Goal: Task Accomplishment & Management: Use online tool/utility

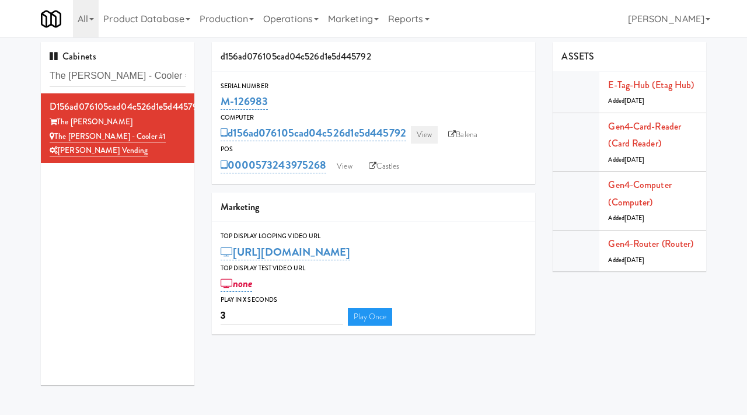
scroll to position [11, 0]
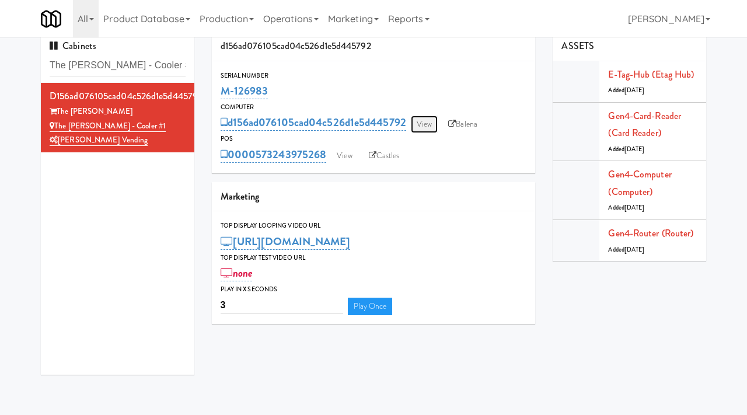
click at [417, 127] on link "View" at bounding box center [424, 125] width 27 height 18
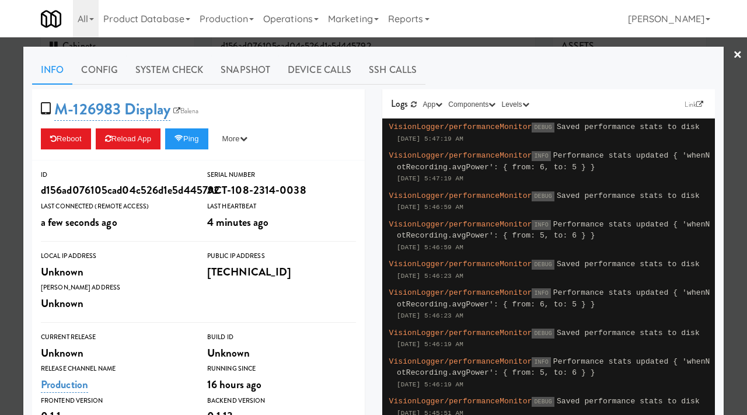
click at [9, 225] on div at bounding box center [373, 207] width 747 height 415
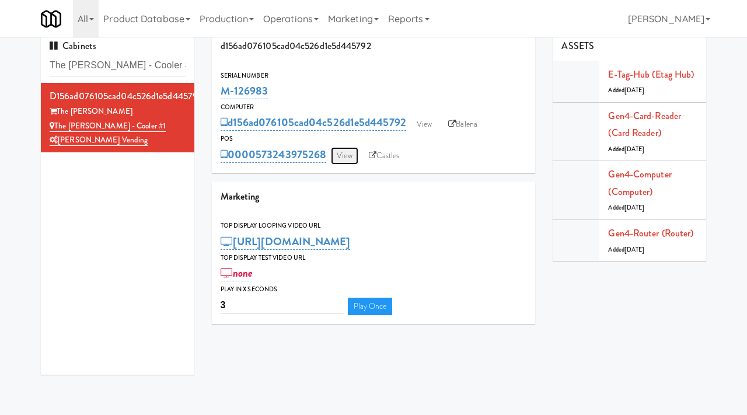
click at [339, 154] on link "View" at bounding box center [344, 156] width 27 height 18
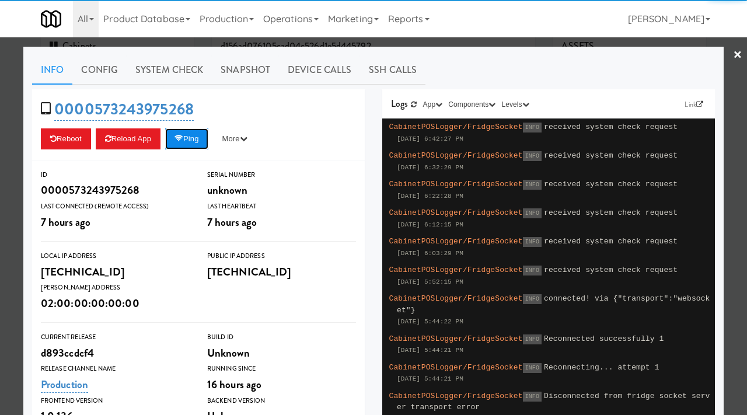
click at [207, 132] on button "Ping" at bounding box center [186, 138] width 43 height 21
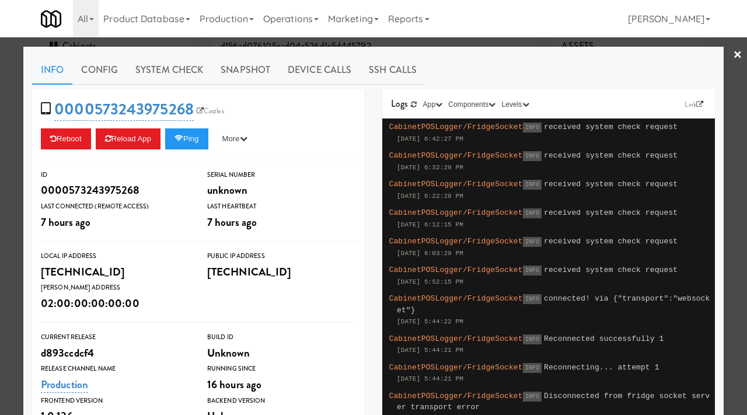
click at [0, 116] on div at bounding box center [373, 207] width 747 height 415
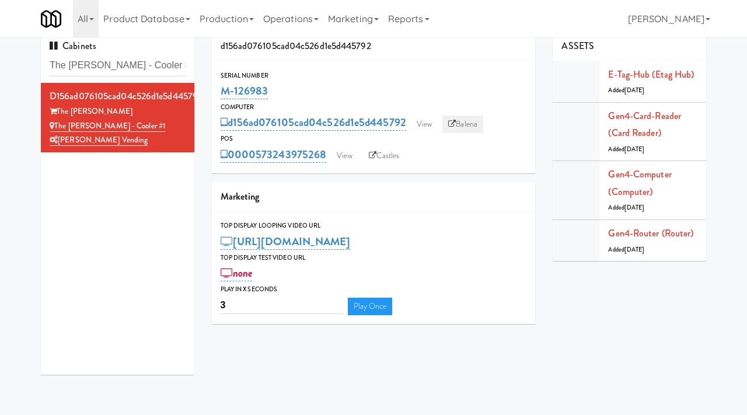
click at [463, 123] on link "Balena" at bounding box center [462, 125] width 41 height 18
click at [352, 154] on link "View" at bounding box center [344, 156] width 27 height 18
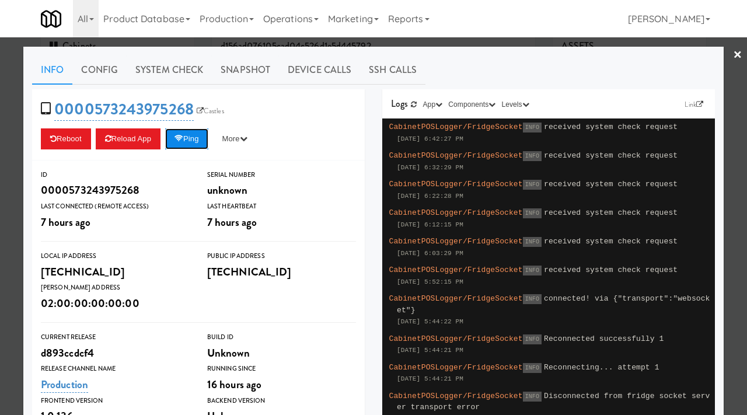
click at [204, 145] on button "Ping" at bounding box center [186, 138] width 43 height 21
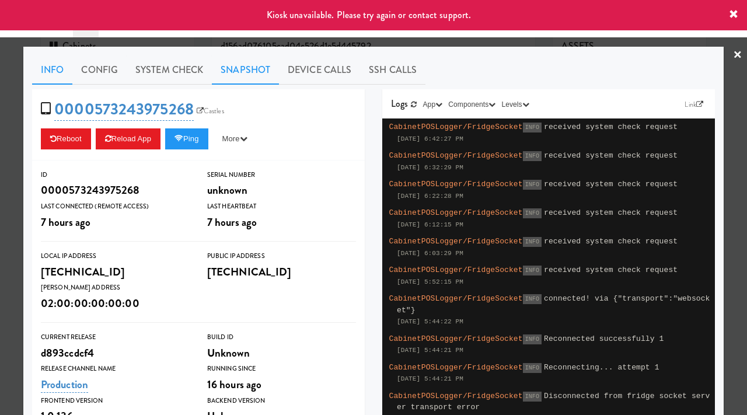
click at [236, 68] on link "Snapshot" at bounding box center [245, 69] width 67 height 29
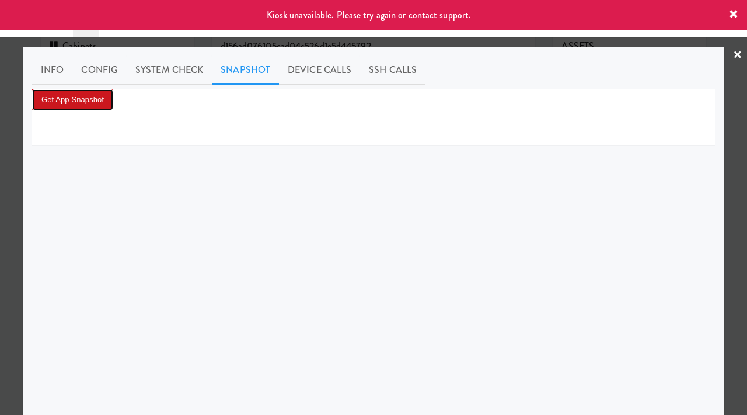
click at [67, 103] on button "Get App Snapshot" at bounding box center [72, 99] width 81 height 21
click at [0, 246] on div at bounding box center [373, 207] width 747 height 415
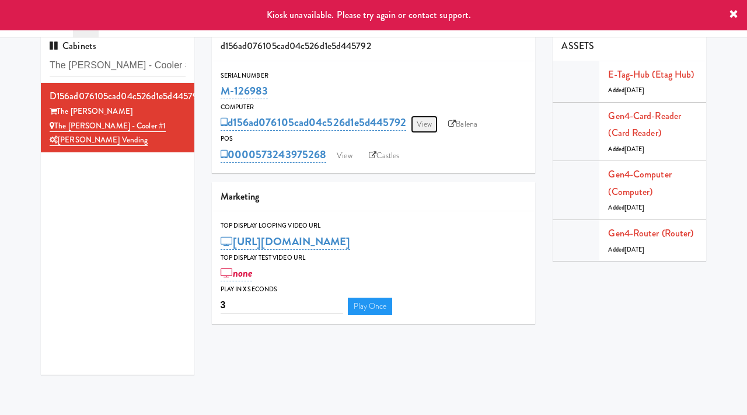
click at [424, 119] on link "View" at bounding box center [424, 125] width 27 height 18
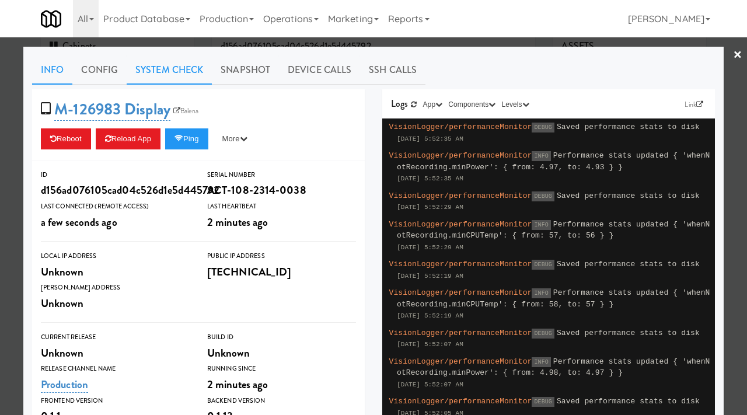
click at [169, 75] on link "System Check" at bounding box center [169, 69] width 85 height 29
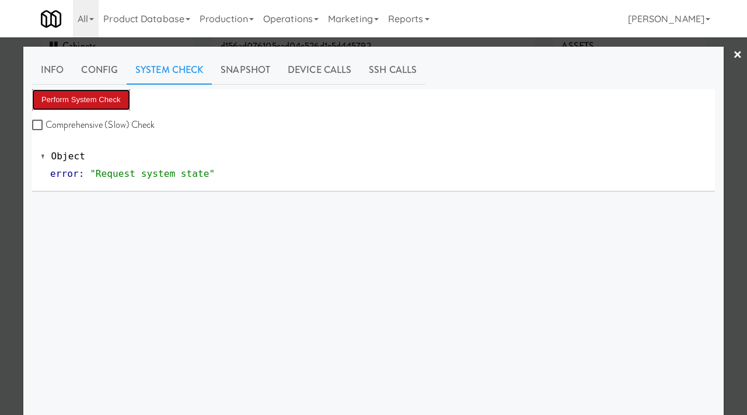
click at [105, 95] on button "Perform System Check" at bounding box center [81, 99] width 98 height 21
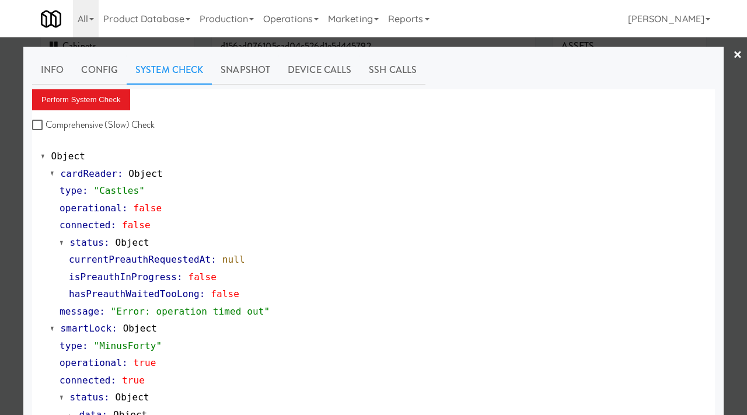
click at [0, 123] on div at bounding box center [373, 207] width 747 height 415
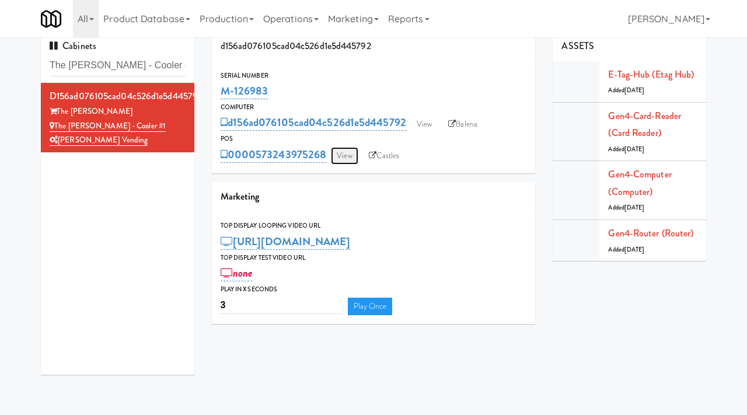
click at [345, 151] on link "View" at bounding box center [344, 156] width 27 height 18
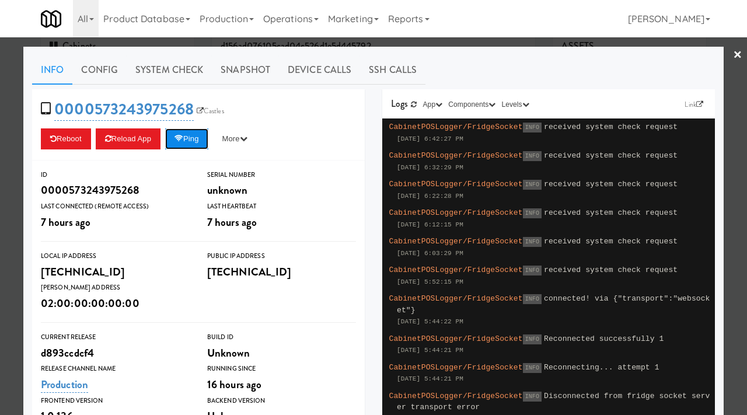
click at [191, 139] on button "Ping" at bounding box center [186, 138] width 43 height 21
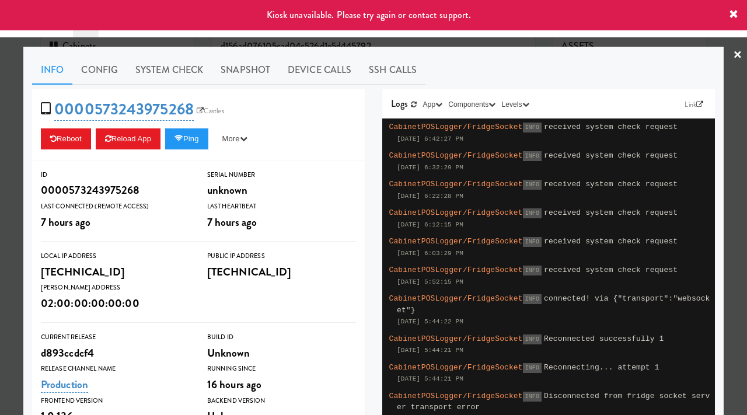
click at [8, 106] on div at bounding box center [373, 207] width 747 height 415
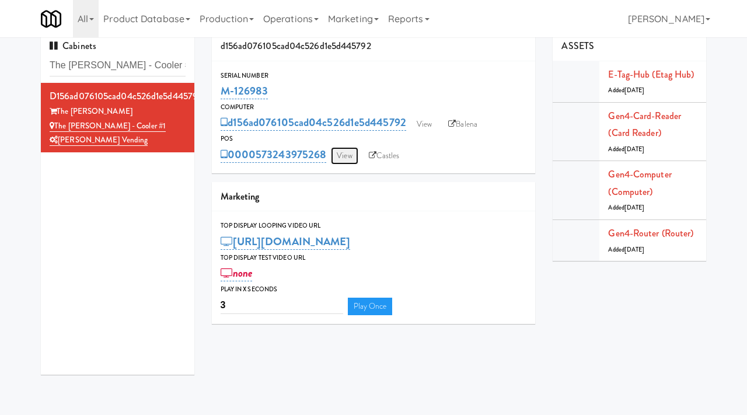
click at [340, 153] on link "View" at bounding box center [344, 156] width 27 height 18
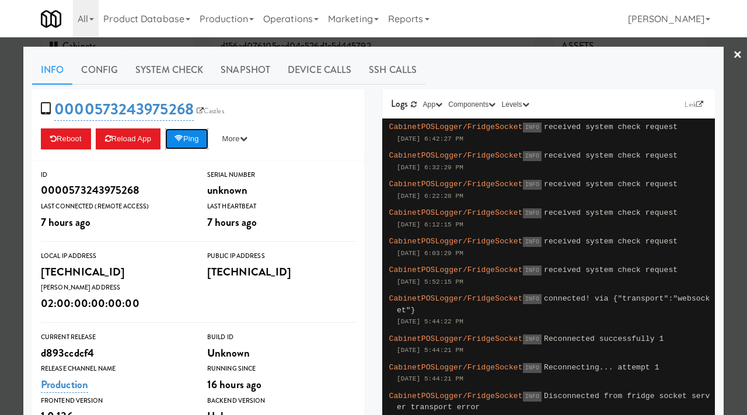
click at [202, 131] on button "Ping" at bounding box center [186, 138] width 43 height 21
click at [181, 138] on icon at bounding box center [178, 139] width 9 height 8
click at [189, 146] on button "Ping" at bounding box center [186, 138] width 43 height 21
click at [1, 137] on div at bounding box center [373, 207] width 747 height 415
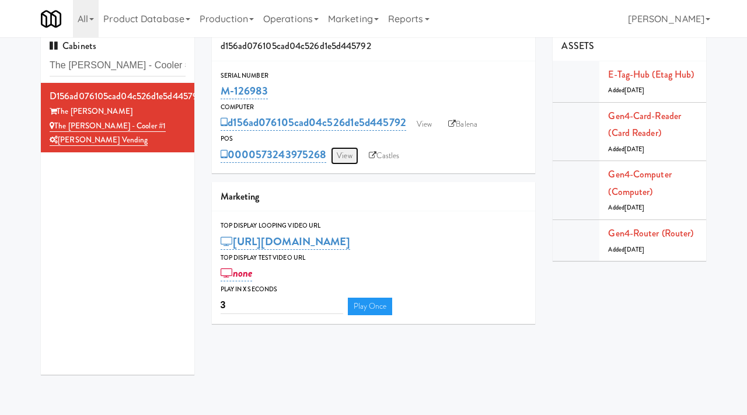
click at [348, 152] on link "View" at bounding box center [344, 156] width 27 height 18
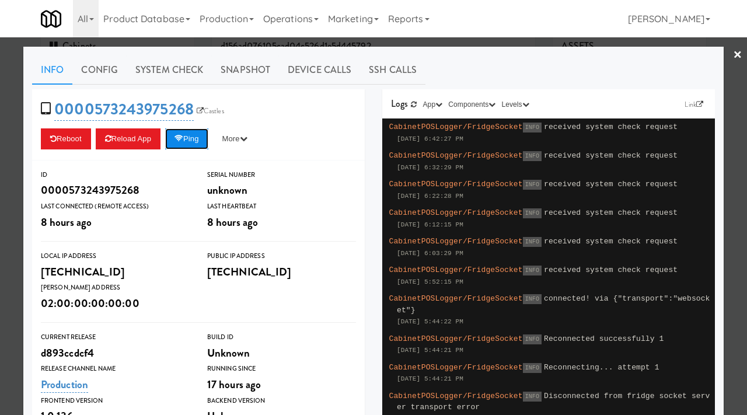
click at [191, 131] on button "Ping" at bounding box center [186, 138] width 43 height 21
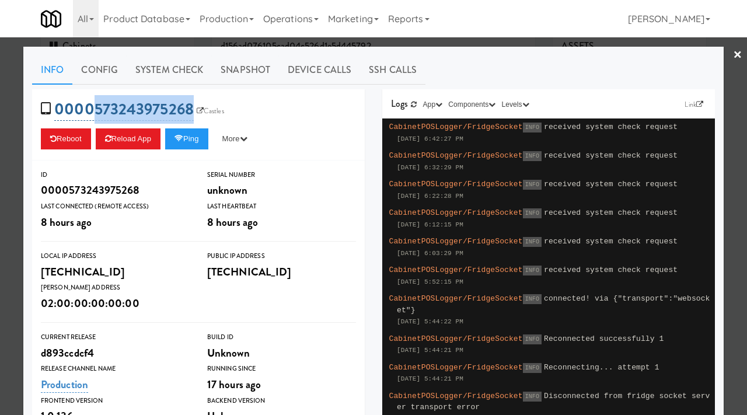
drag, startPoint x: 192, startPoint y: 95, endPoint x: 95, endPoint y: 113, distance: 98.4
click at [95, 113] on div "0000573243975268 Castles Reboot Reload App Ping More Ping Server Restart Server…" at bounding box center [198, 124] width 333 height 71
copy link "573243975268"
click at [193, 138] on button "Ping" at bounding box center [186, 138] width 43 height 21
click at [0, 212] on div at bounding box center [373, 207] width 747 height 415
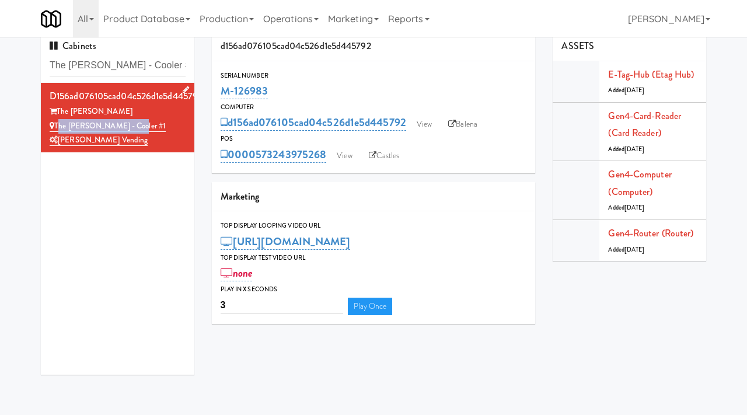
drag, startPoint x: 134, startPoint y: 125, endPoint x: 57, endPoint y: 124, distance: 77.0
click at [57, 124] on div "The Sutton - Cooler #1" at bounding box center [118, 126] width 136 height 15
copy link "The Sutton - Cooler #1"
drag, startPoint x: 158, startPoint y: 65, endPoint x: 34, endPoint y: 59, distance: 124.4
click at [34, 59] on div "Cabinets The Sutton - Cooler #1 d156ad076105cad04c526d1e5d445792 The Sutton The…" at bounding box center [117, 208] width 171 height 352
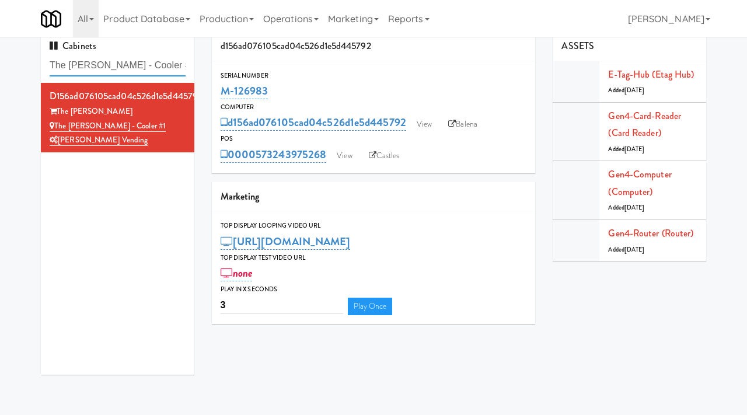
paste input "(Food, Snack & Drink) MT OLIVE-ROBERTET Corporate"
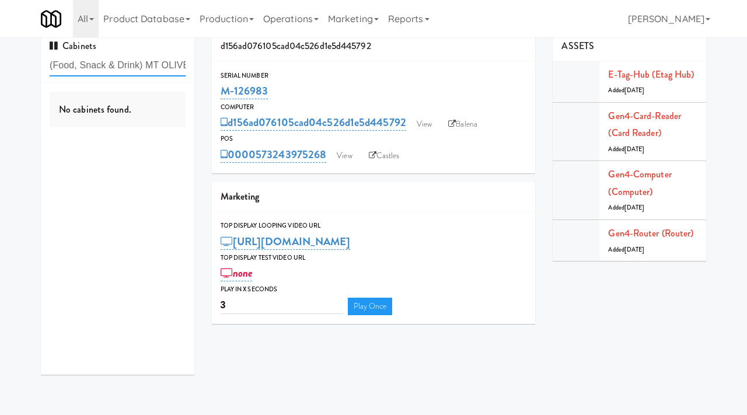
click at [107, 62] on input "(Food, Snack & Drink) MT OLIVE-ROBERTET Corporate" at bounding box center [118, 66] width 136 height 22
drag, startPoint x: 142, startPoint y: 65, endPoint x: 13, endPoint y: 66, distance: 128.4
click at [13, 66] on div "Cabinets (Food, Snack & Drink) MT OLIVE-ROBERTET Corporate No cabinets found. d…" at bounding box center [373, 208] width 747 height 352
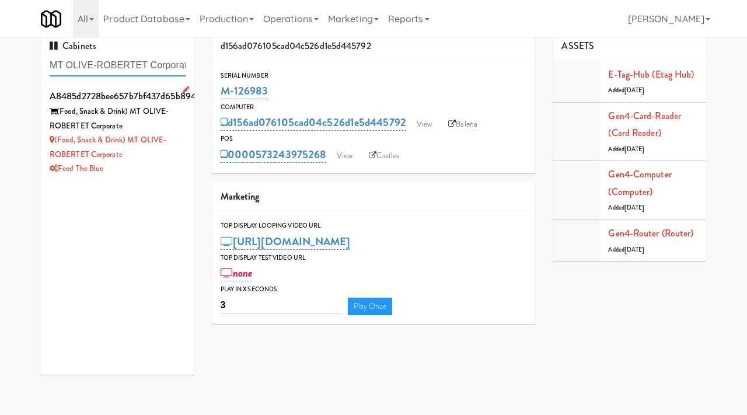
type input "MT OLIVE-ROBERTET Corporate"
click at [173, 125] on div "(Food, Snack & Drink) MT OLIVE-ROBERTET Corporate" at bounding box center [118, 118] width 136 height 29
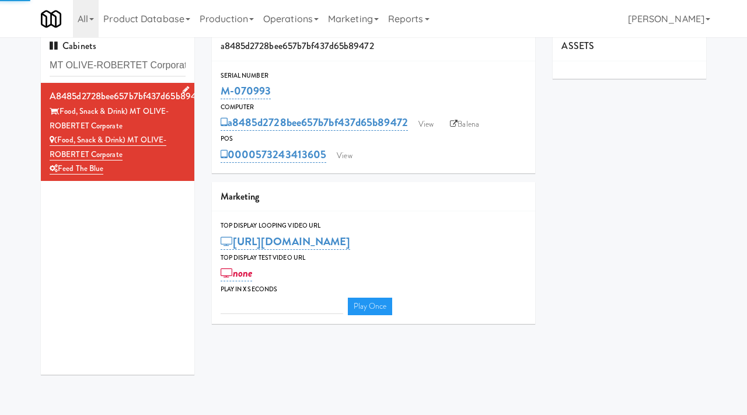
type input "3"
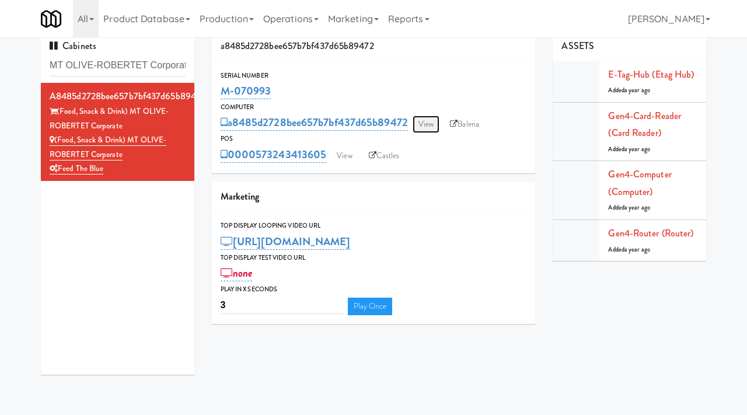
click at [421, 124] on link "View" at bounding box center [426, 125] width 27 height 18
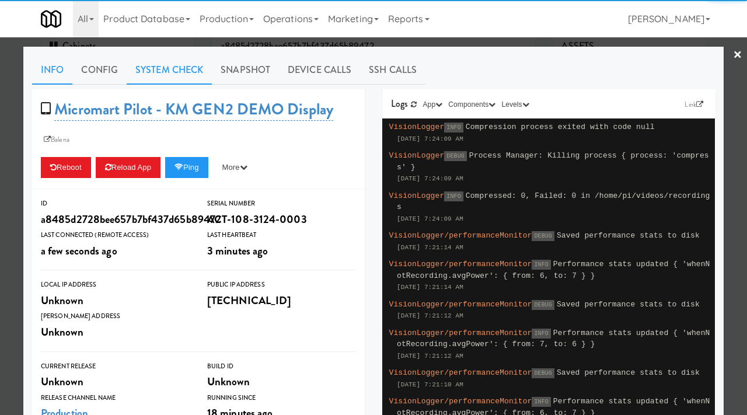
click at [156, 66] on link "System Check" at bounding box center [169, 69] width 85 height 29
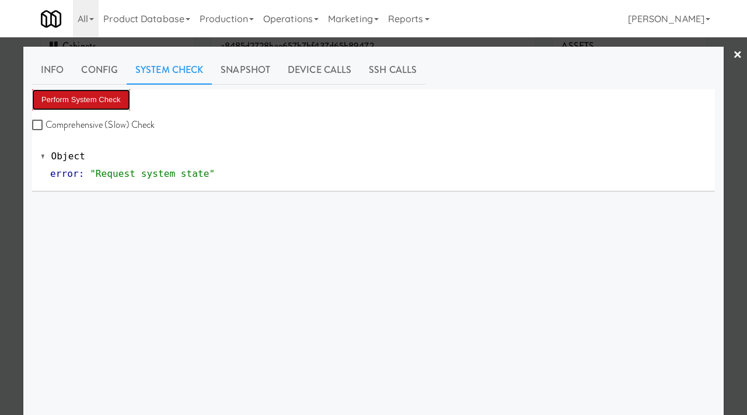
click at [83, 99] on button "Perform System Check" at bounding box center [81, 99] width 98 height 21
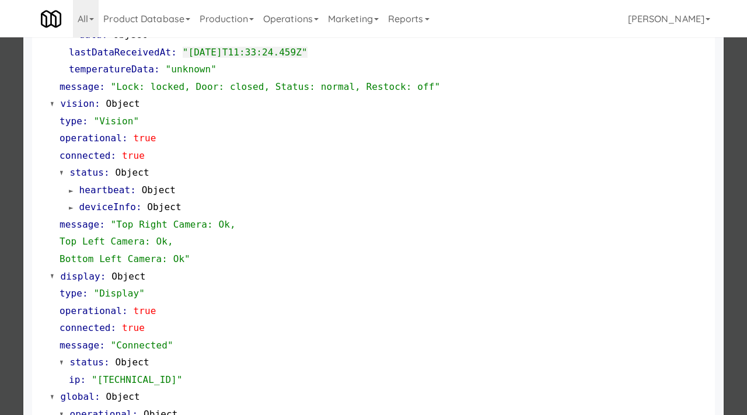
scroll to position [508, 0]
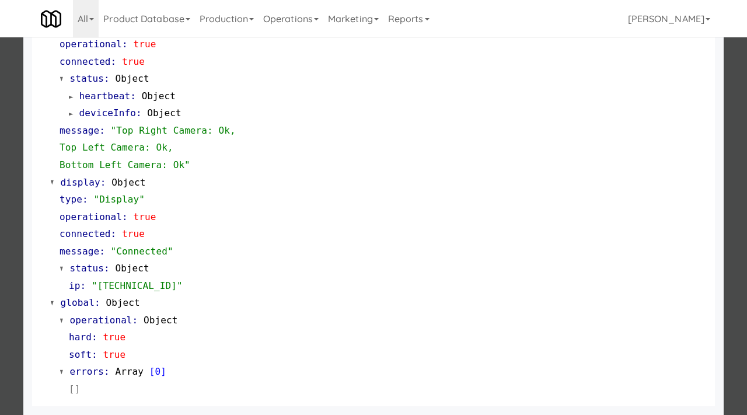
click at [0, 168] on div at bounding box center [373, 207] width 747 height 415
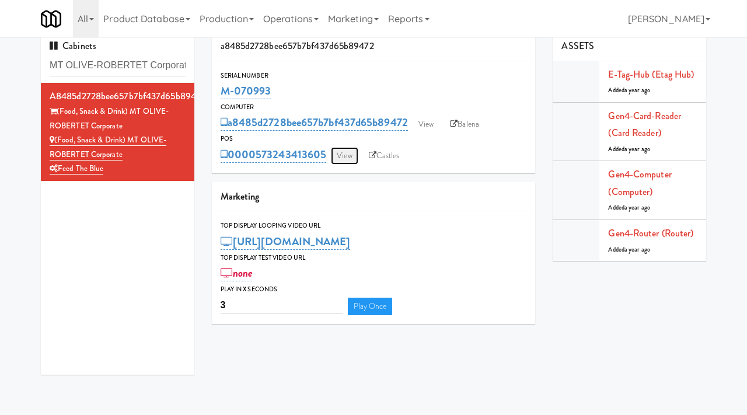
click at [339, 155] on link "View" at bounding box center [344, 156] width 27 height 18
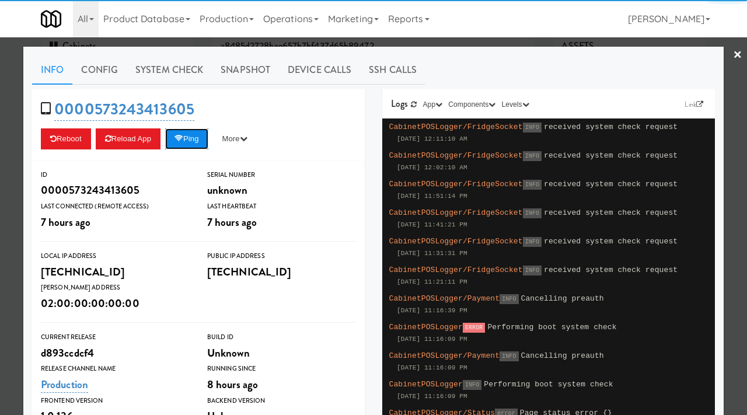
click at [201, 130] on button "Ping" at bounding box center [186, 138] width 43 height 21
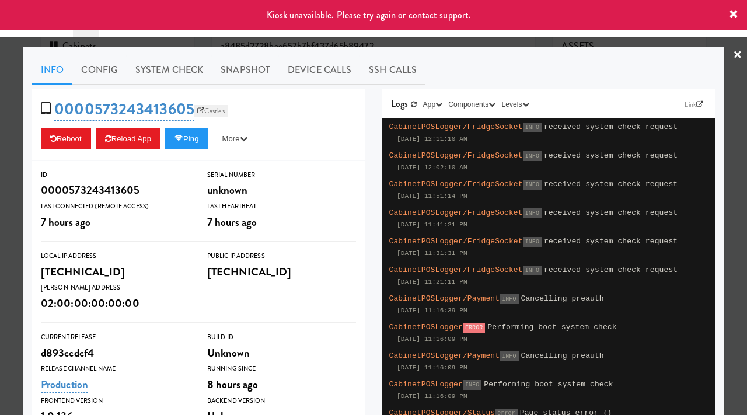
click at [218, 110] on link "Castles" at bounding box center [210, 111] width 33 height 12
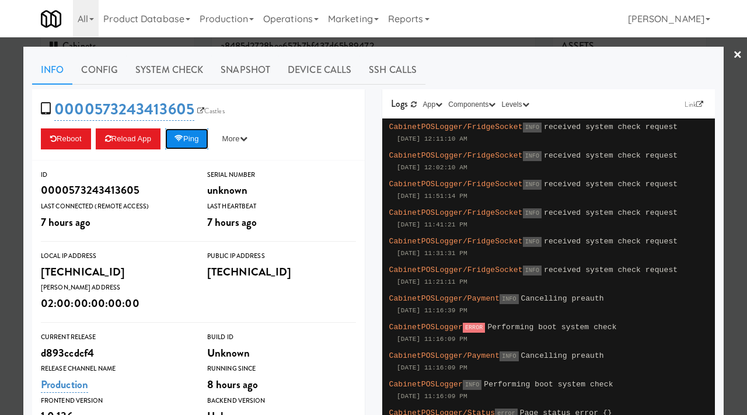
click at [191, 144] on button "Ping" at bounding box center [186, 138] width 43 height 21
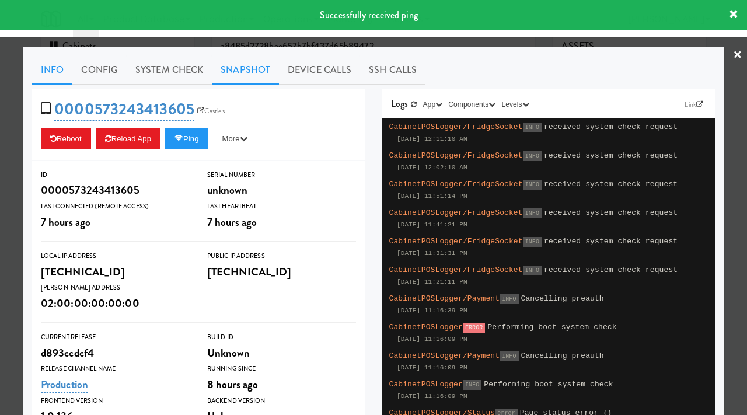
click at [249, 67] on link "Snapshot" at bounding box center [245, 69] width 67 height 29
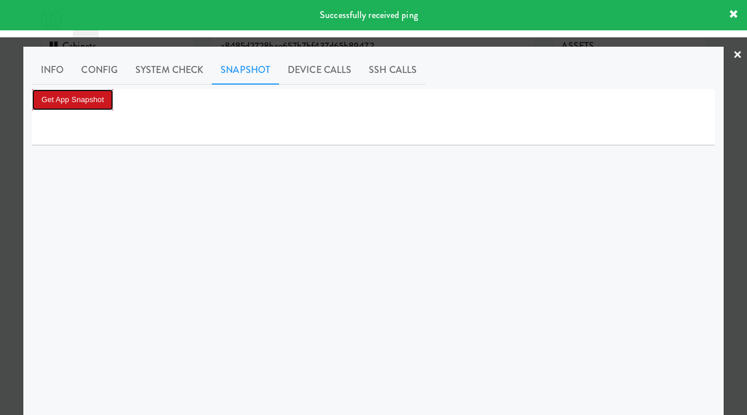
click at [95, 102] on button "Get App Snapshot" at bounding box center [72, 99] width 81 height 21
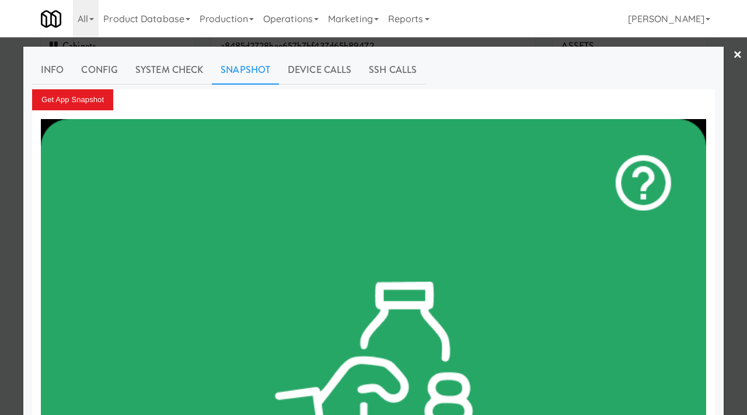
click at [0, 112] on div at bounding box center [373, 207] width 747 height 415
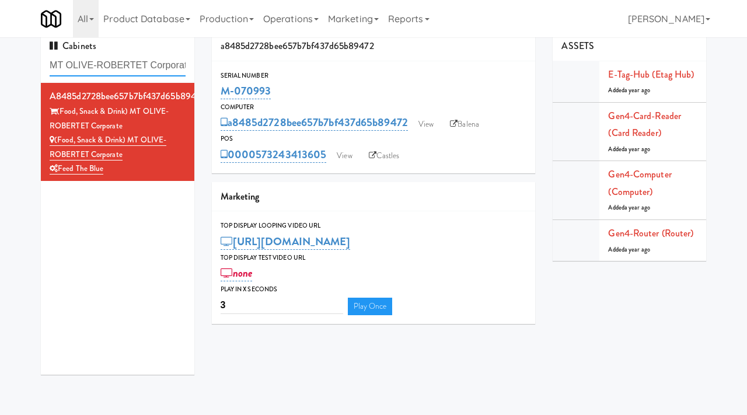
click at [170, 70] on input "MT OLIVE-ROBERTET Corporate" at bounding box center [118, 66] width 136 height 22
paste input "640 N Wells - Right- Ambient"
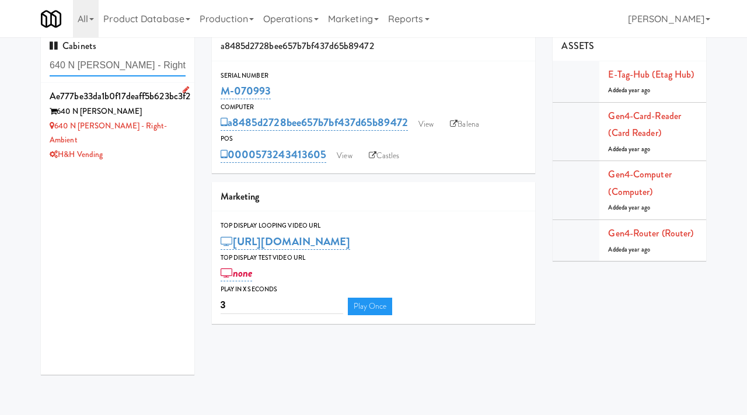
type input "640 N Wells - Right- Ambient"
click at [174, 121] on div "640 N Wells - Right- Ambient" at bounding box center [118, 133] width 136 height 29
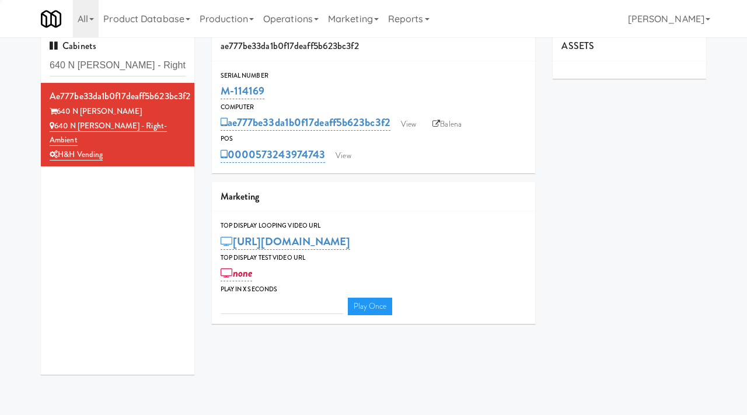
type input "3"
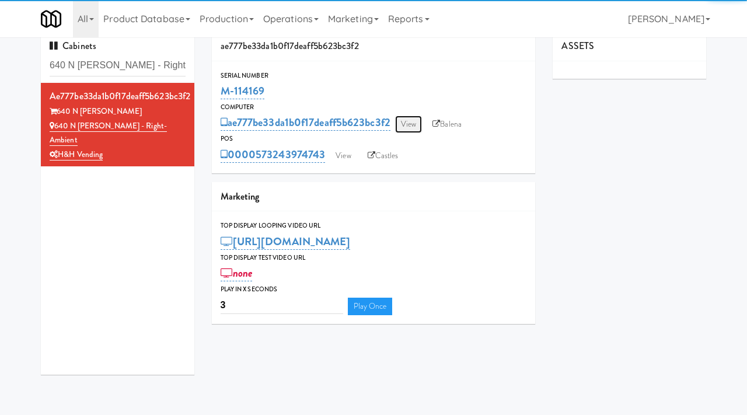
click at [417, 124] on link "View" at bounding box center [408, 125] width 27 height 18
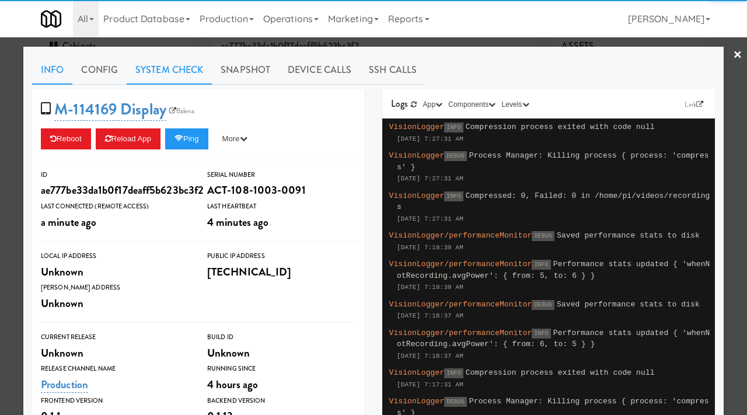
click at [191, 74] on link "System Check" at bounding box center [169, 69] width 85 height 29
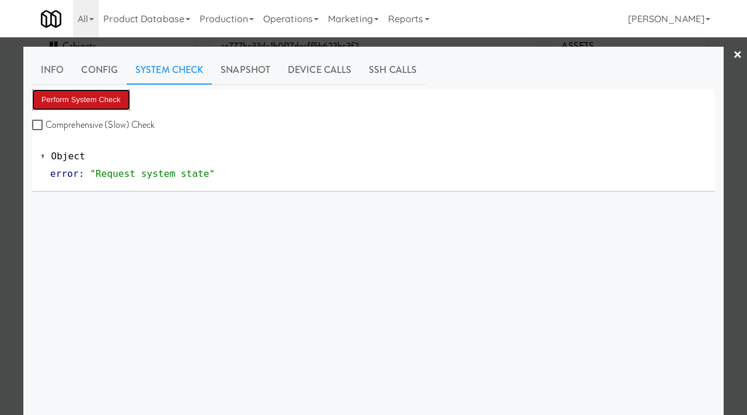
click at [85, 96] on button "Perform System Check" at bounding box center [81, 99] width 98 height 21
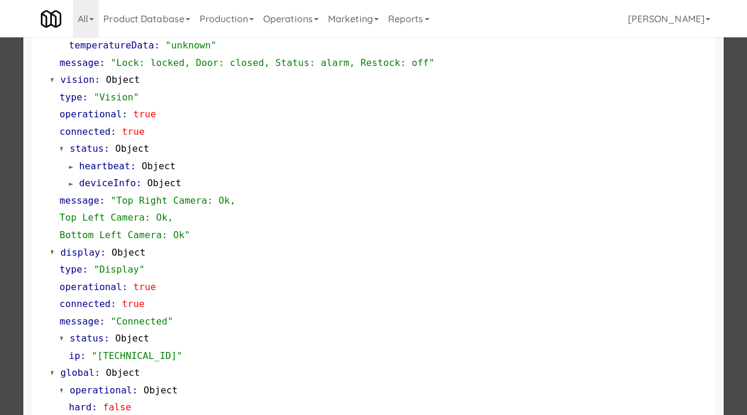
scroll to position [508, 0]
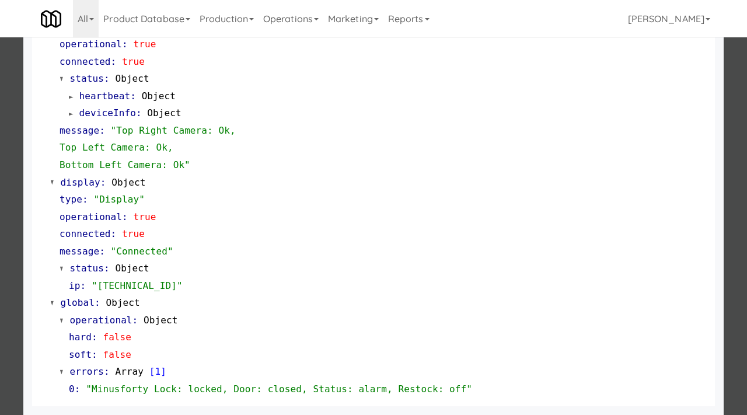
click at [0, 267] on div at bounding box center [373, 207] width 747 height 415
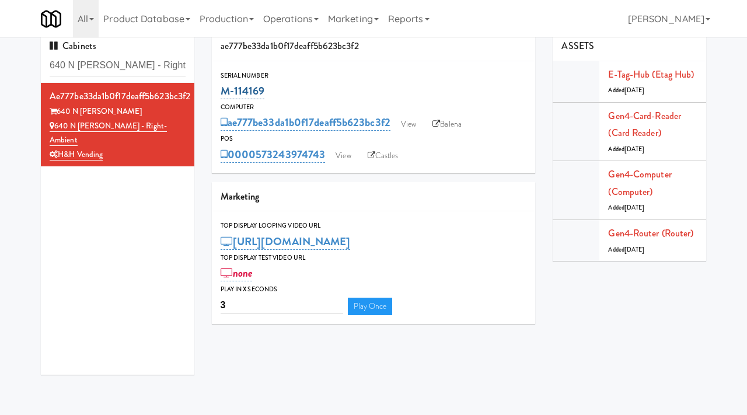
drag, startPoint x: 271, startPoint y: 96, endPoint x: 222, endPoint y: 97, distance: 48.4
click at [222, 97] on div "M-114169" at bounding box center [374, 91] width 306 height 20
copy link "M-114169"
click at [414, 131] on link "View" at bounding box center [408, 125] width 27 height 18
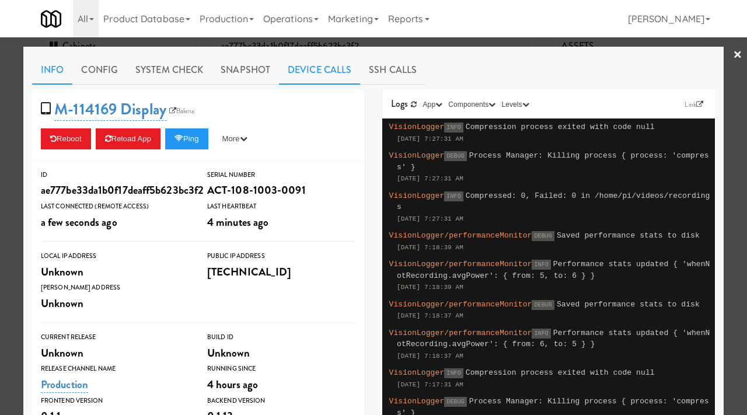
click at [301, 72] on link "Device Calls" at bounding box center [319, 69] width 81 height 29
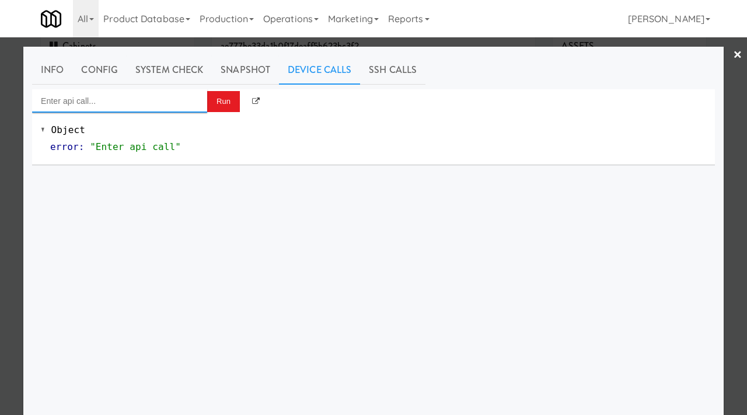
click at [152, 100] on input "Enter api call..." at bounding box center [119, 100] width 175 height 23
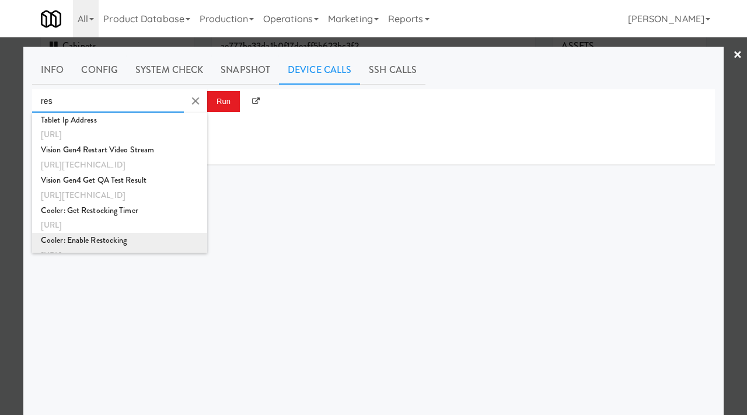
click at [130, 238] on div "Cooler: Enable Restocking" at bounding box center [120, 240] width 158 height 15
type input "Cooler: Enable Restocking"
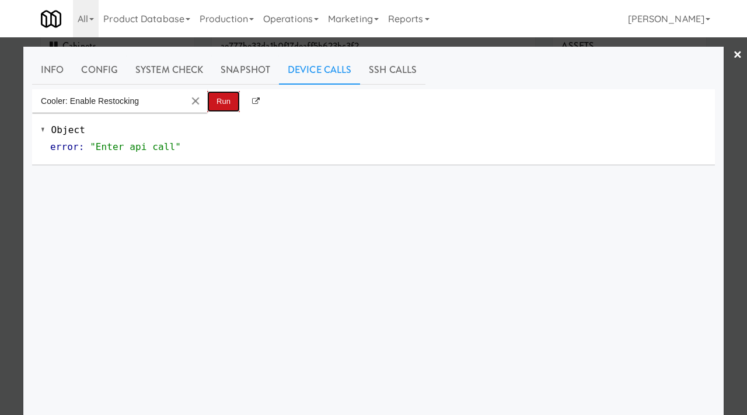
click at [225, 106] on button "Run" at bounding box center [223, 101] width 33 height 21
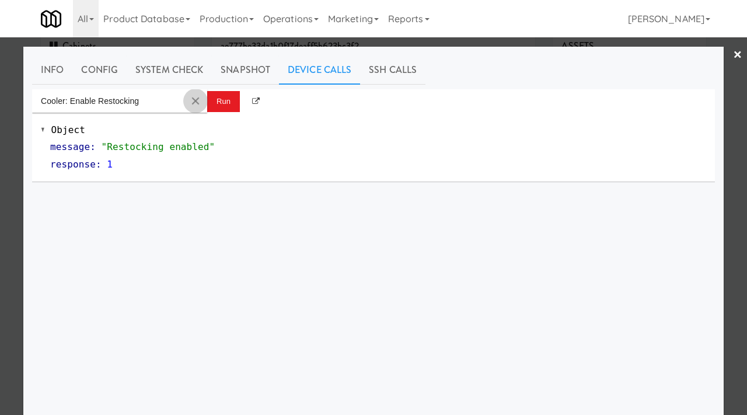
click at [193, 103] on md-icon "Clear Input" at bounding box center [195, 101] width 13 height 13
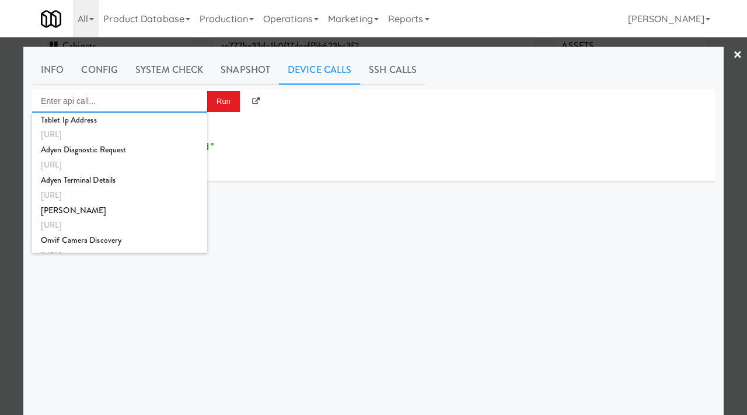
click at [112, 101] on input "Enter api call..." at bounding box center [119, 100] width 175 height 23
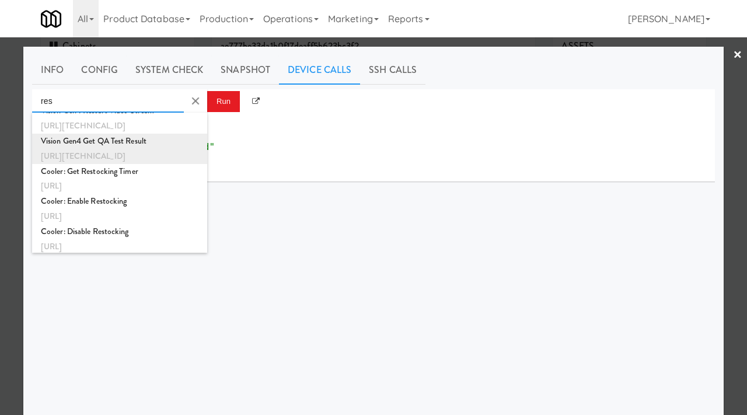
scroll to position [50, 0]
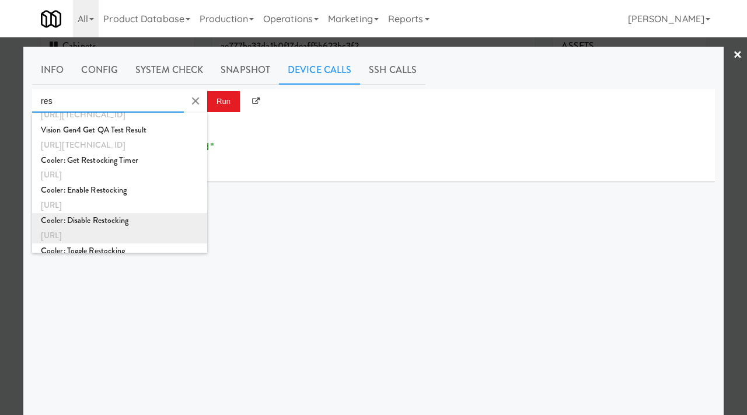
click at [110, 217] on div "Cooler: Disable Restocking" at bounding box center [120, 220] width 158 height 15
type input "Cooler: Disable Restocking"
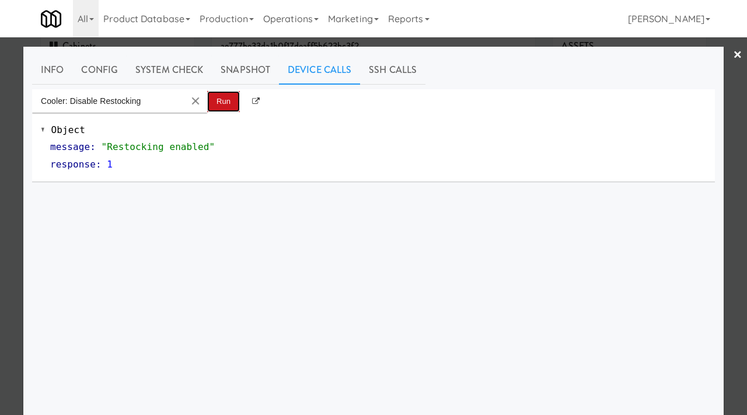
click at [220, 103] on button "Run" at bounding box center [223, 101] width 33 height 21
click at [736, 52] on link "×" at bounding box center [737, 55] width 9 height 36
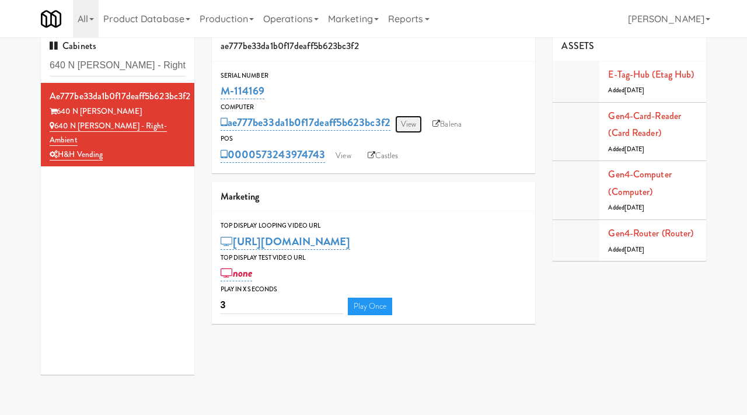
click at [410, 126] on link "View" at bounding box center [408, 125] width 27 height 18
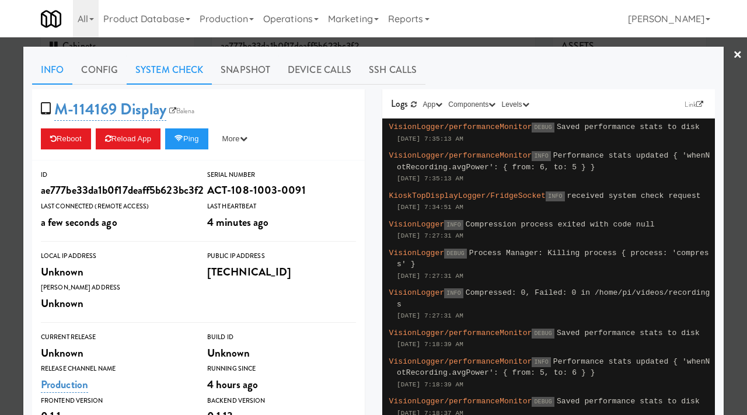
click at [184, 76] on link "System Check" at bounding box center [169, 69] width 85 height 29
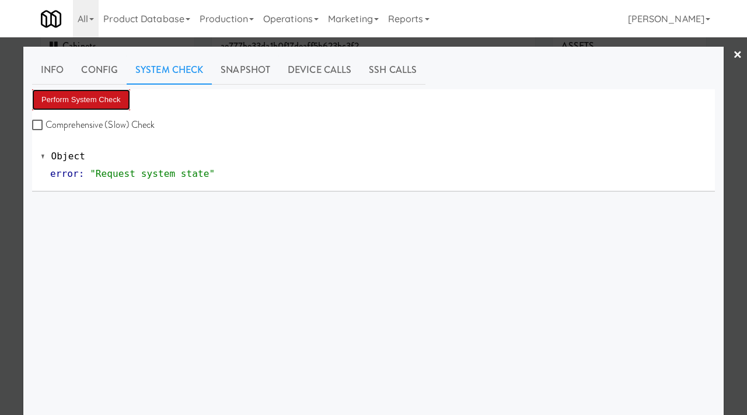
click at [62, 90] on button "Perform System Check" at bounding box center [81, 99] width 98 height 21
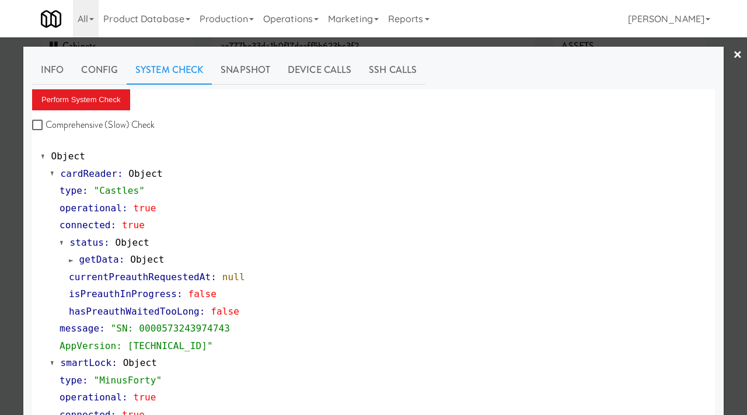
click at [0, 208] on div at bounding box center [373, 207] width 747 height 415
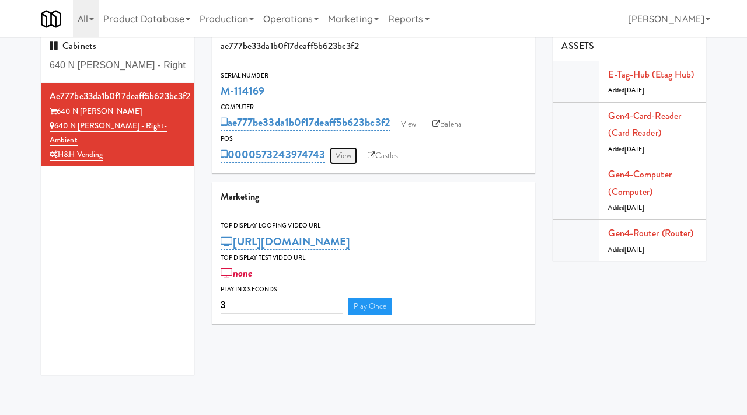
click at [348, 154] on link "View" at bounding box center [343, 156] width 27 height 18
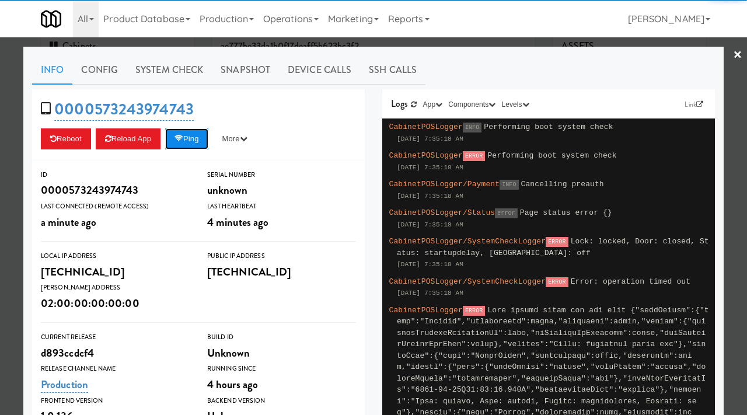
click at [208, 136] on button "Ping" at bounding box center [186, 138] width 43 height 21
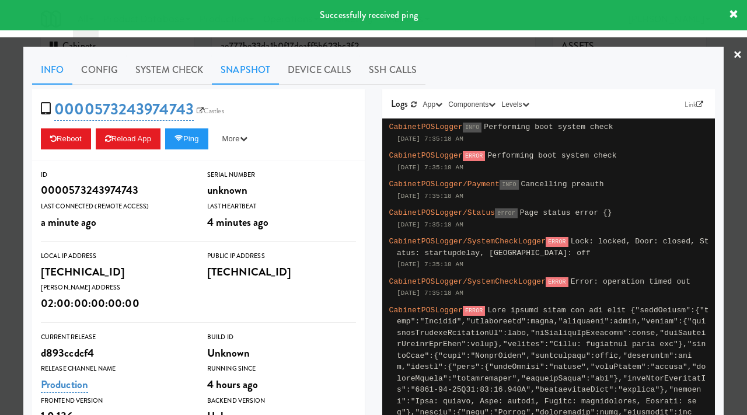
click at [260, 71] on link "Snapshot" at bounding box center [245, 69] width 67 height 29
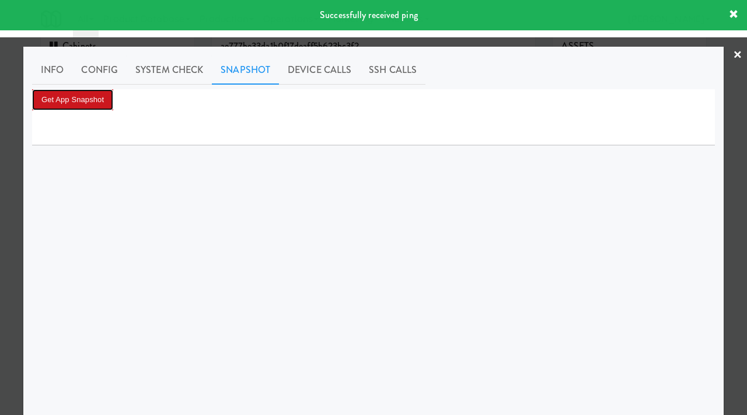
click at [99, 98] on button "Get App Snapshot" at bounding box center [72, 99] width 81 height 21
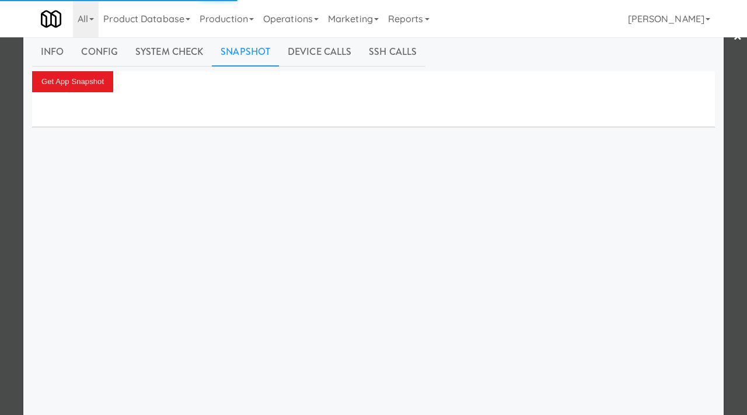
scroll to position [20, 0]
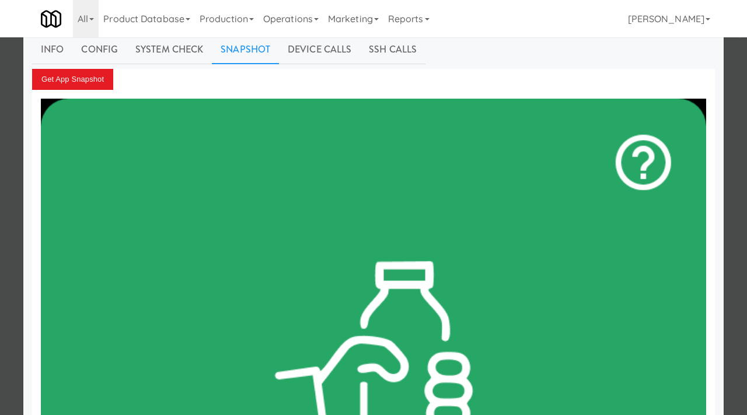
click at [0, 158] on div at bounding box center [373, 207] width 747 height 415
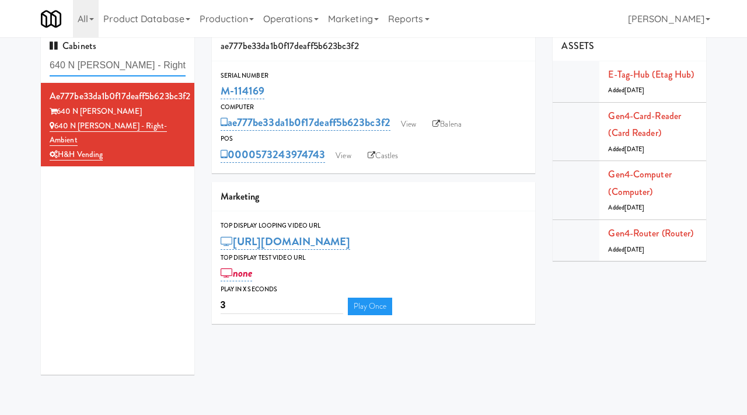
drag, startPoint x: 180, startPoint y: 62, endPoint x: 19, endPoint y: 59, distance: 161.1
click at [19, 59] on div "Cabinets 640 N Wells - Right- Ambient ae777be33da1b0f17deaff5b623bc3f2 640 N We…" at bounding box center [373, 208] width 747 height 352
paste input "Hale - Pantry - Lef"
type input "Hale - Pantry - Left"
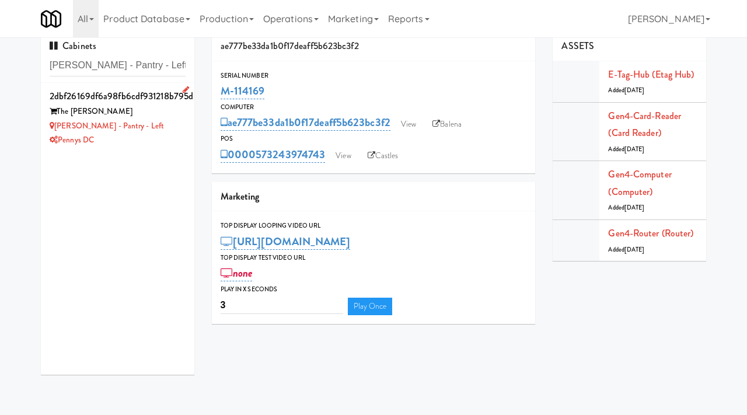
click at [132, 124] on div "Hale - Pantry - Left" at bounding box center [118, 126] width 136 height 15
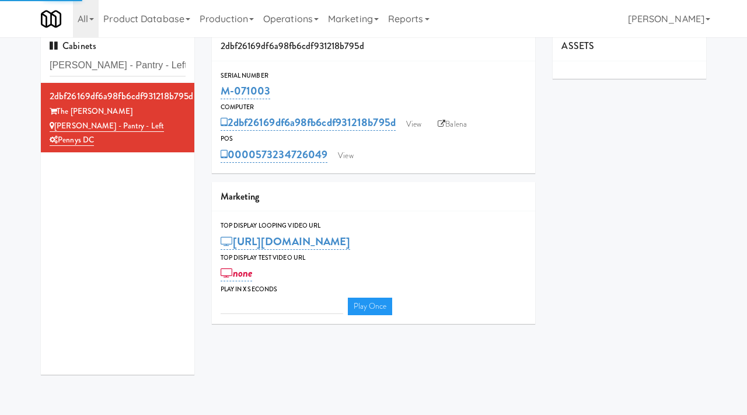
type input "3"
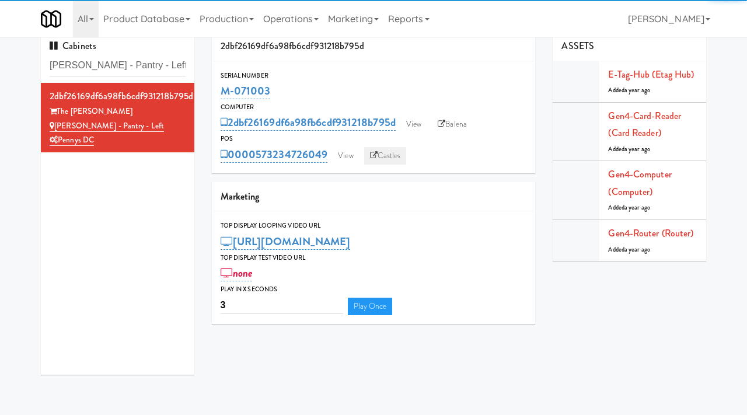
click at [387, 154] on link "Castles" at bounding box center [385, 156] width 43 height 18
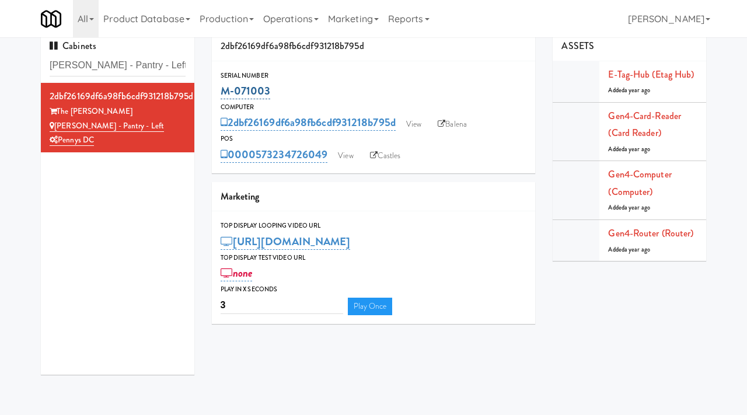
drag, startPoint x: 281, startPoint y: 90, endPoint x: 223, endPoint y: 89, distance: 58.4
click at [223, 89] on div "M-071003" at bounding box center [374, 91] width 306 height 20
copy link "M-071003"
click at [348, 153] on link "View" at bounding box center [345, 156] width 27 height 18
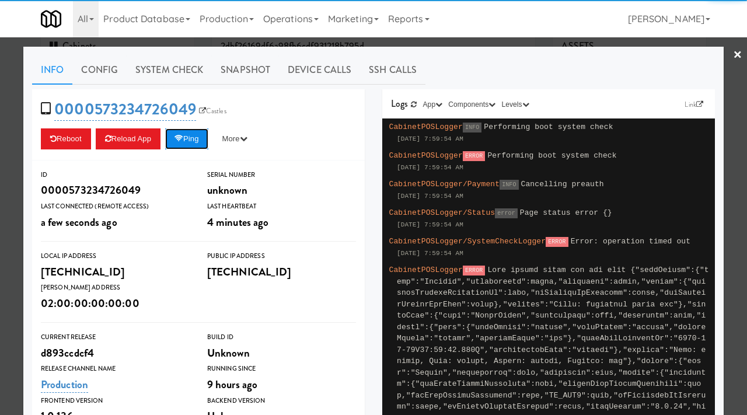
click at [184, 131] on button "Ping" at bounding box center [186, 138] width 43 height 21
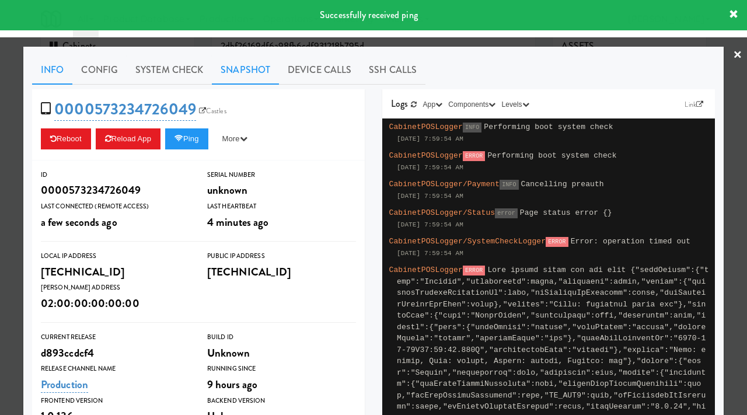
click at [235, 69] on link "Snapshot" at bounding box center [245, 69] width 67 height 29
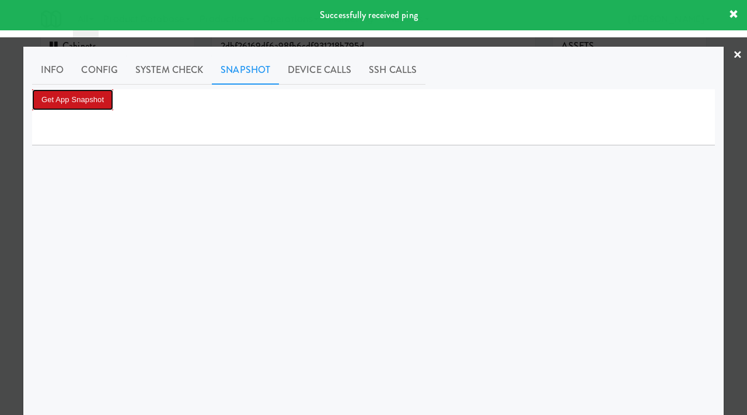
click at [64, 93] on button "Get App Snapshot" at bounding box center [72, 99] width 81 height 21
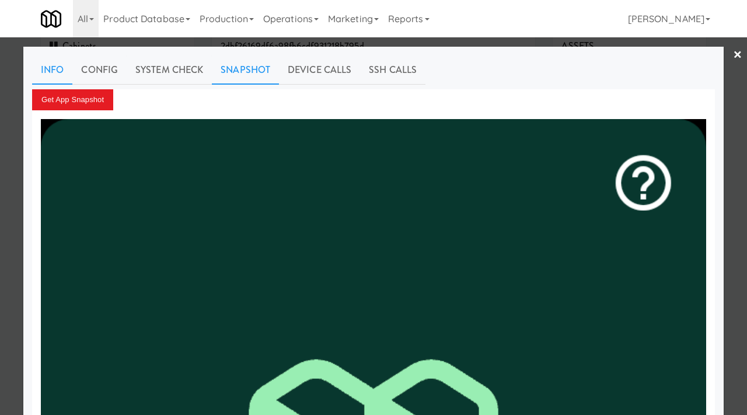
click at [59, 74] on link "Info" at bounding box center [52, 69] width 40 height 29
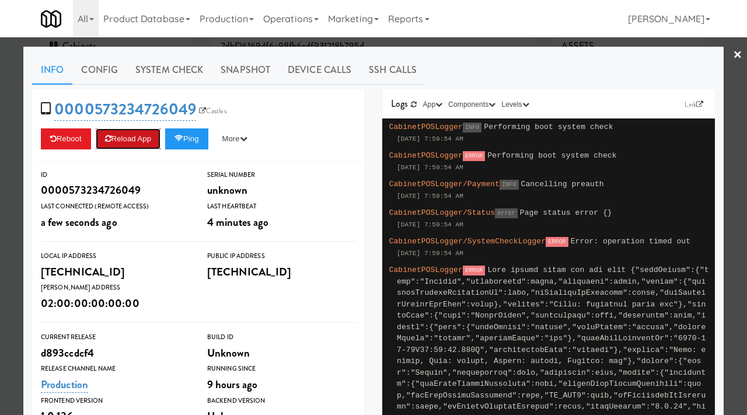
click at [125, 145] on button "Reload App" at bounding box center [128, 138] width 65 height 21
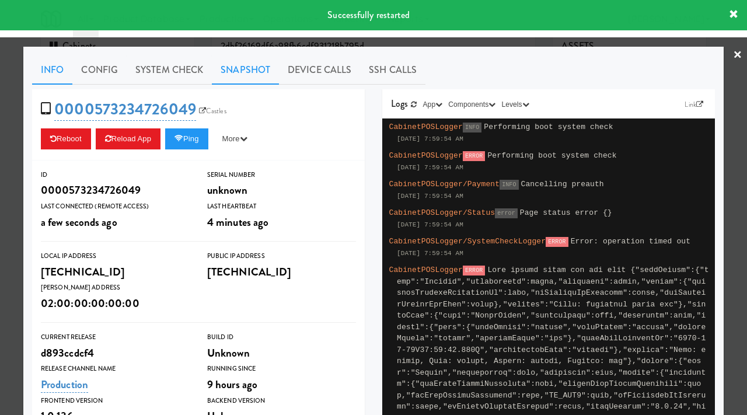
click at [244, 71] on link "Snapshot" at bounding box center [245, 69] width 67 height 29
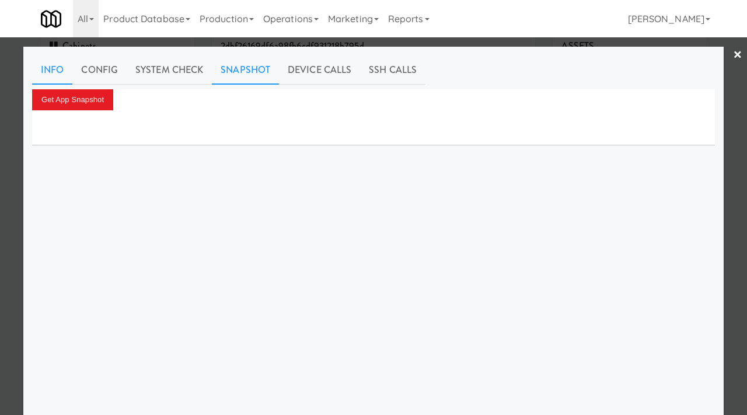
click at [54, 69] on link "Info" at bounding box center [52, 69] width 40 height 29
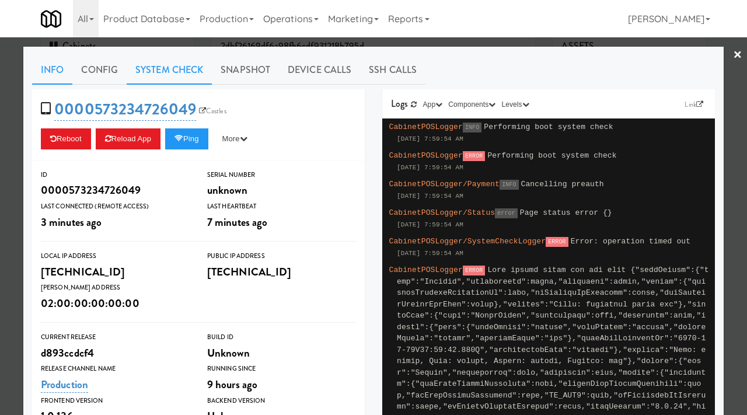
click at [191, 72] on link "System Check" at bounding box center [169, 69] width 85 height 29
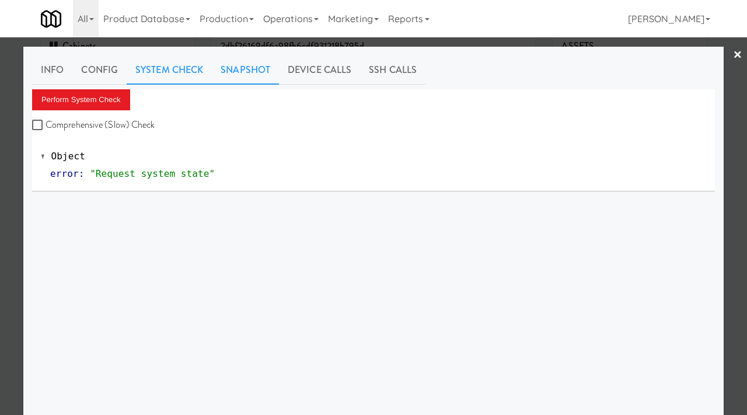
click at [255, 74] on link "Snapshot" at bounding box center [245, 69] width 67 height 29
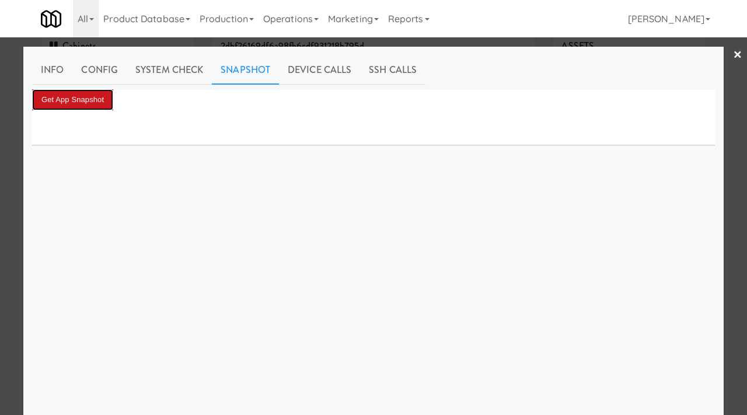
click at [96, 104] on button "Get App Snapshot" at bounding box center [72, 99] width 81 height 21
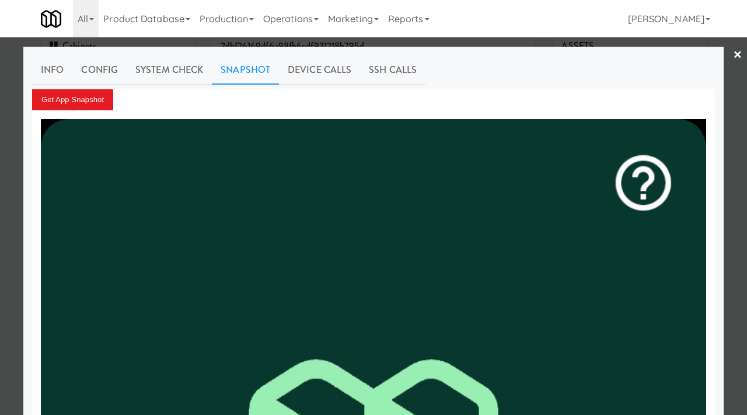
click at [0, 179] on div at bounding box center [373, 207] width 747 height 415
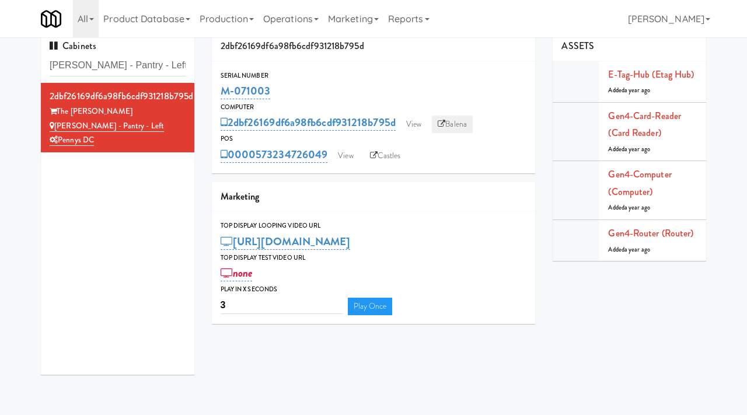
click at [467, 125] on link "Balena" at bounding box center [452, 125] width 41 height 18
click at [352, 157] on link "View" at bounding box center [345, 156] width 27 height 18
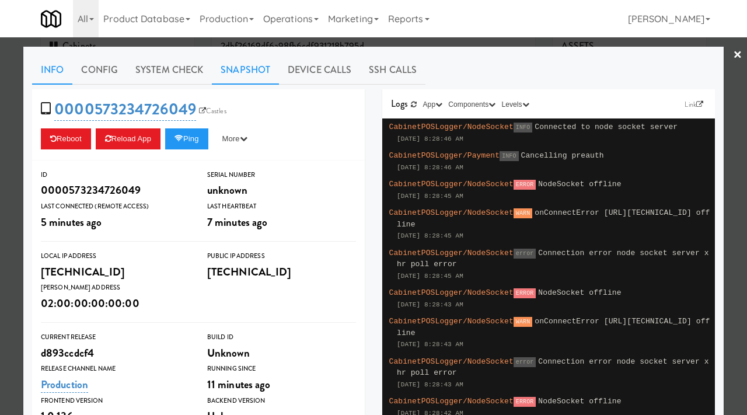
click at [247, 74] on link "Snapshot" at bounding box center [245, 69] width 67 height 29
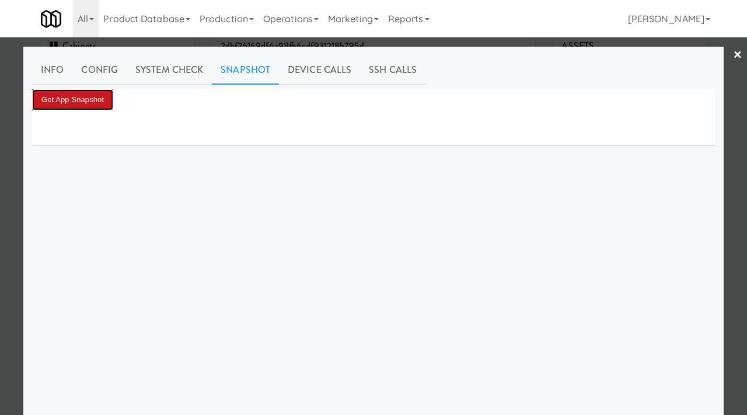
click at [97, 94] on button "Get App Snapshot" at bounding box center [72, 99] width 81 height 21
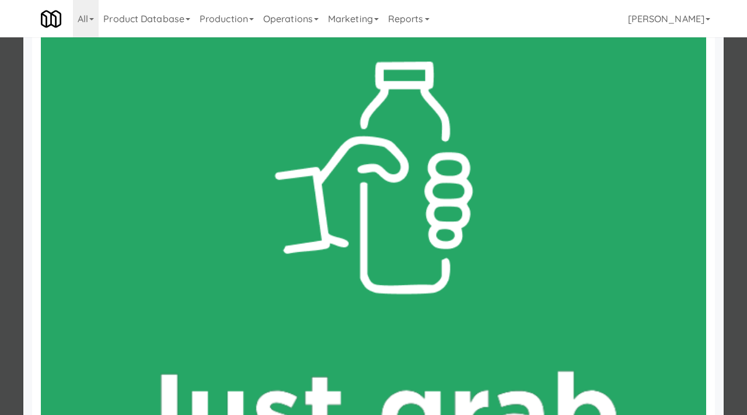
scroll to position [371, 0]
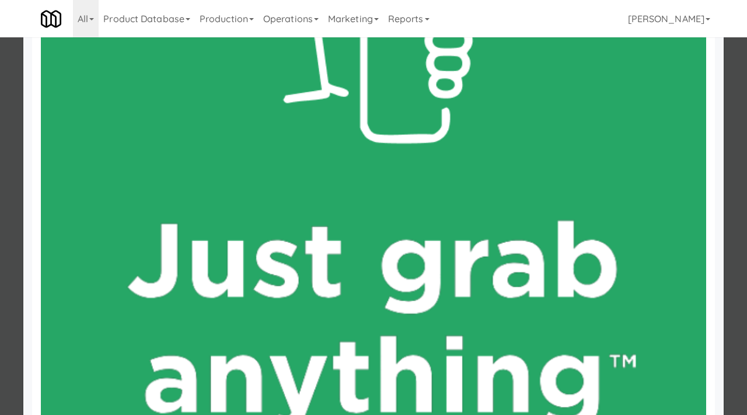
click at [0, 195] on div at bounding box center [373, 207] width 747 height 415
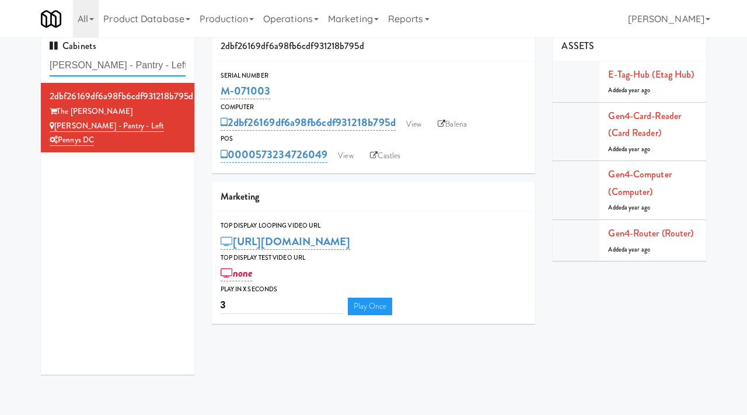
click at [153, 65] on input "Hale - Pantry - Left" at bounding box center [118, 66] width 136 height 22
paste input "Adeline Luxury - Cooler 1"
type input "Adeline Luxury - Cooler 1"
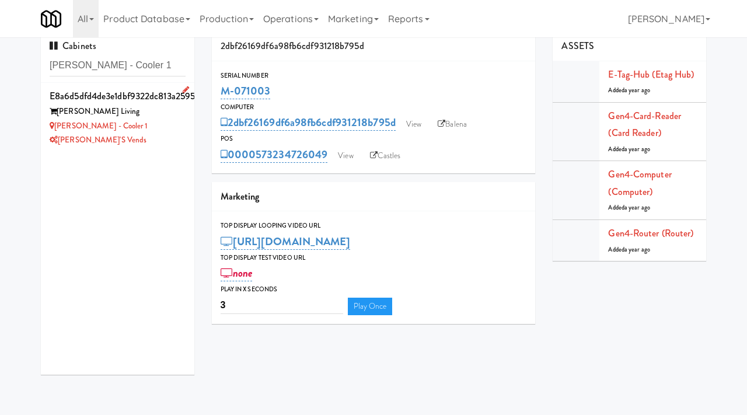
click at [177, 128] on div "Adeline Luxury - Cooler 1" at bounding box center [118, 126] width 136 height 15
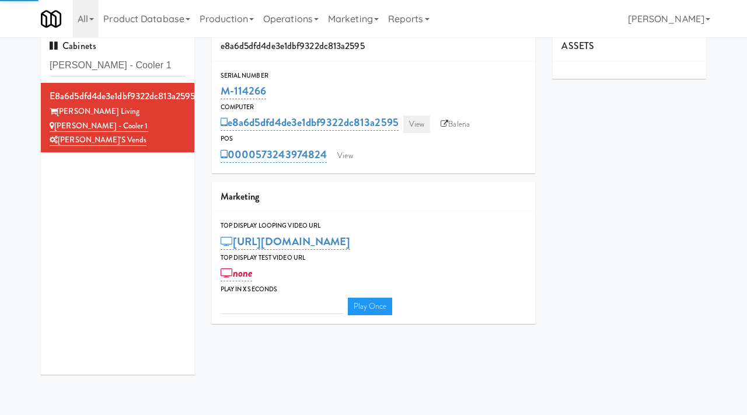
type input "3"
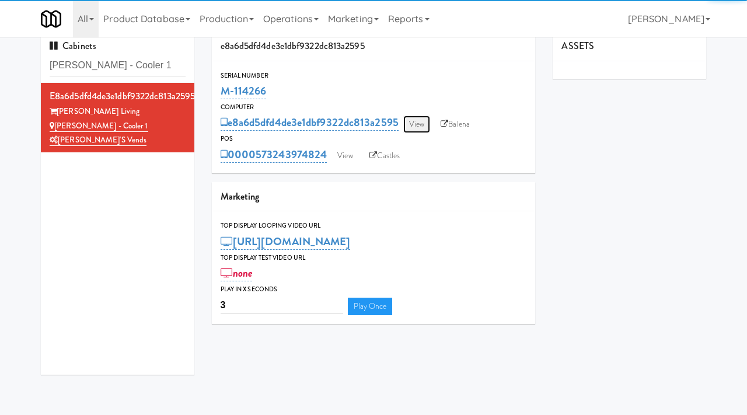
click at [414, 123] on link "View" at bounding box center [416, 125] width 27 height 18
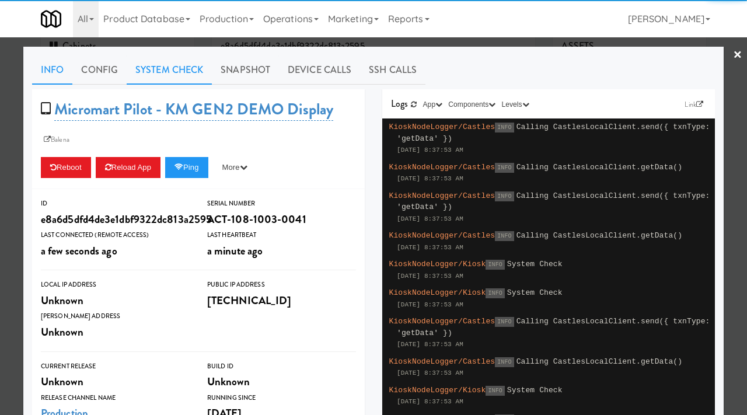
click at [176, 72] on link "System Check" at bounding box center [169, 69] width 85 height 29
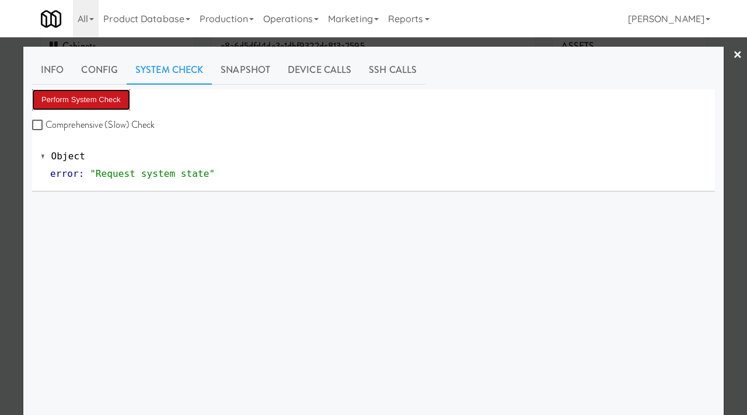
click at [93, 101] on button "Perform System Check" at bounding box center [81, 99] width 98 height 21
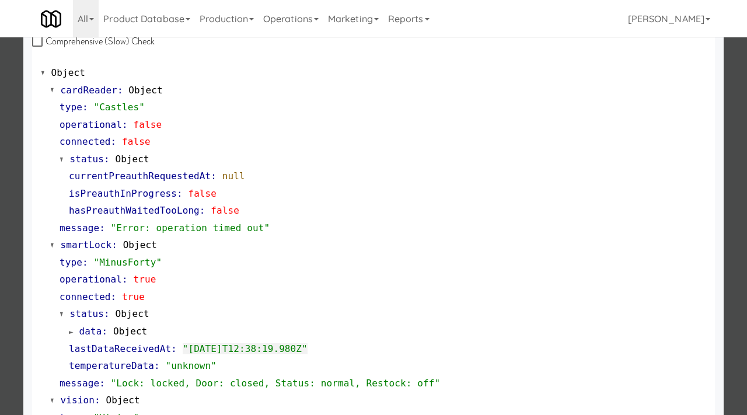
scroll to position [186, 0]
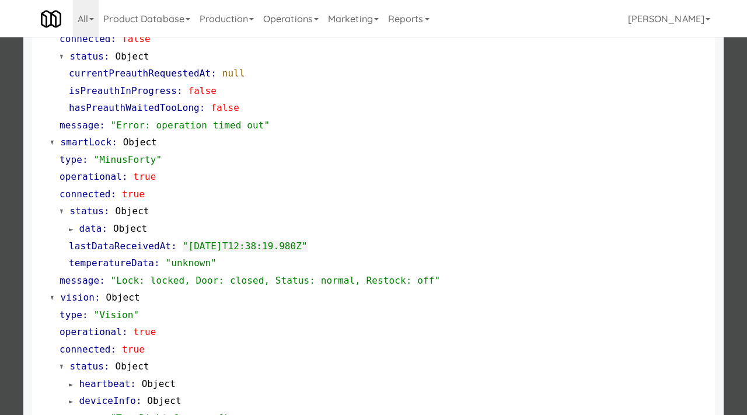
click at [0, 223] on div at bounding box center [373, 207] width 747 height 415
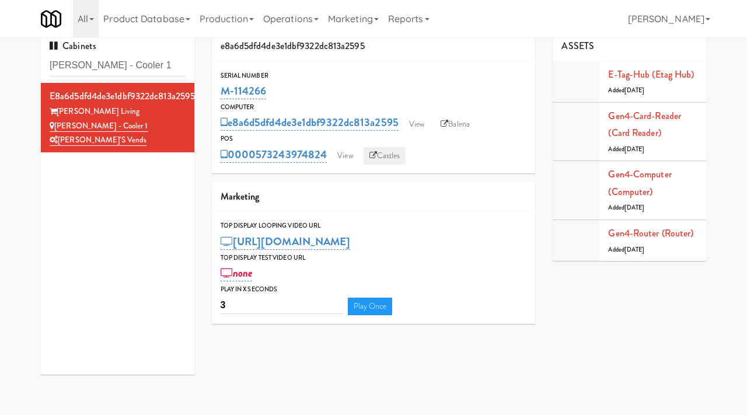
click at [386, 155] on link "Castles" at bounding box center [385, 156] width 43 height 18
click at [386, 149] on link "Castles" at bounding box center [385, 156] width 43 height 18
click at [415, 123] on link "View" at bounding box center [416, 125] width 27 height 18
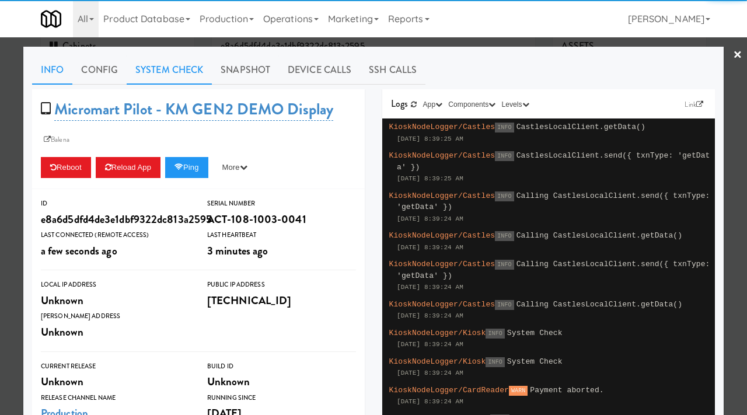
click at [188, 61] on link "System Check" at bounding box center [169, 69] width 85 height 29
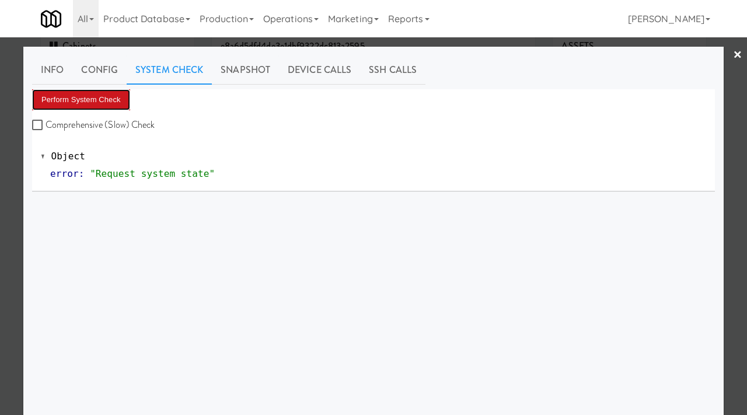
click at [67, 93] on button "Perform System Check" at bounding box center [81, 99] width 98 height 21
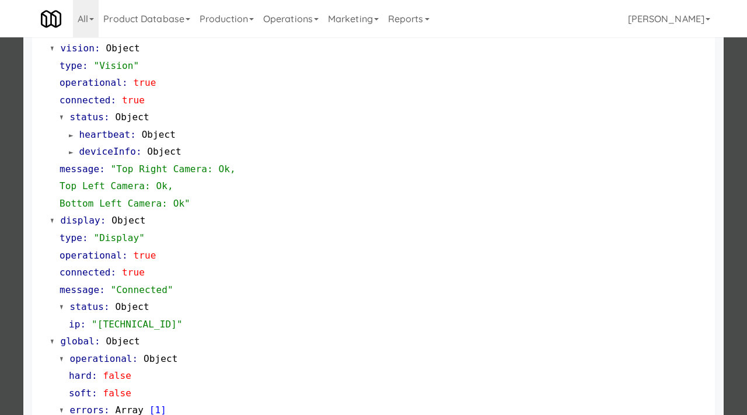
scroll to position [474, 0]
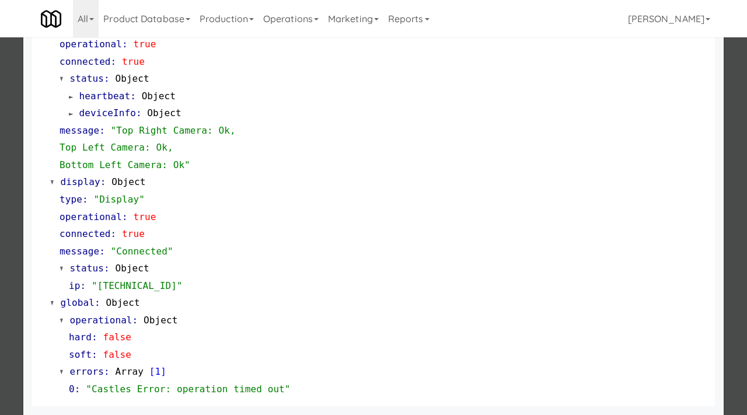
click at [1, 206] on div at bounding box center [373, 207] width 747 height 415
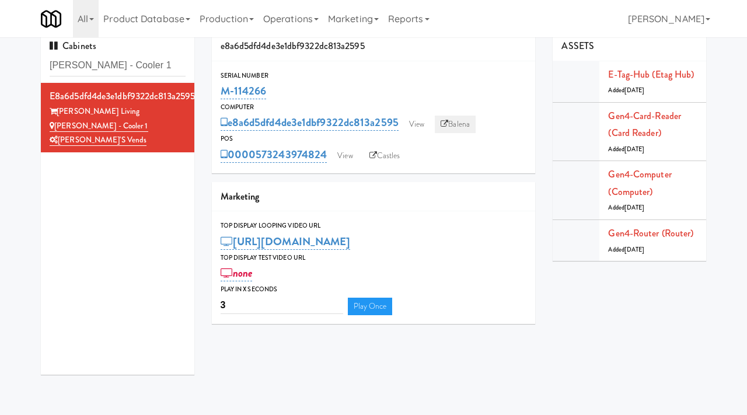
click at [457, 125] on link "Balena" at bounding box center [455, 125] width 41 height 18
click at [348, 153] on link "View" at bounding box center [344, 156] width 27 height 18
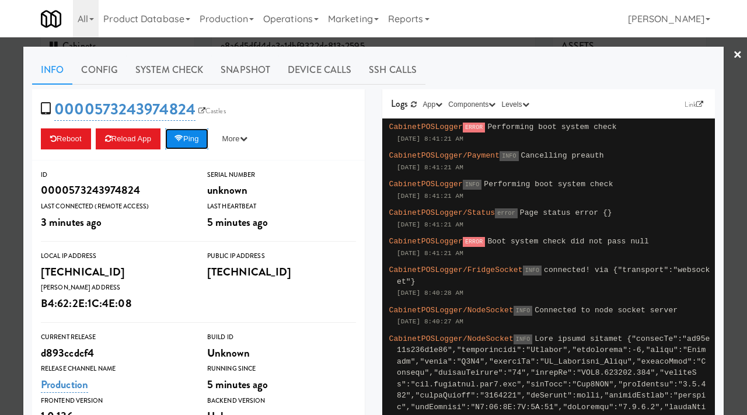
click at [202, 142] on button "Ping" at bounding box center [186, 138] width 43 height 21
click at [177, 69] on link "System Check" at bounding box center [169, 69] width 85 height 29
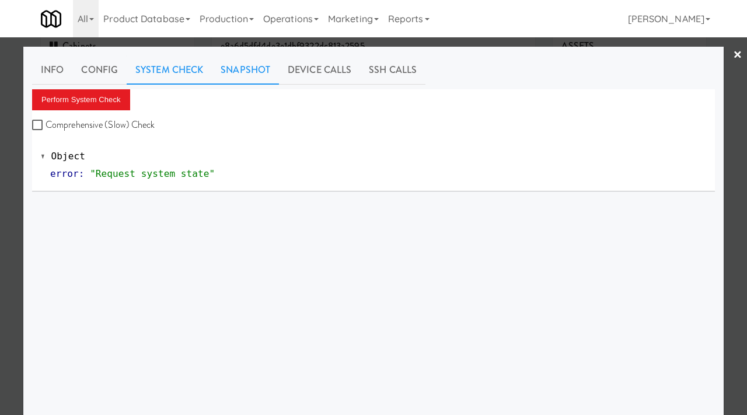
click at [212, 71] on link "Snapshot" at bounding box center [245, 69] width 67 height 29
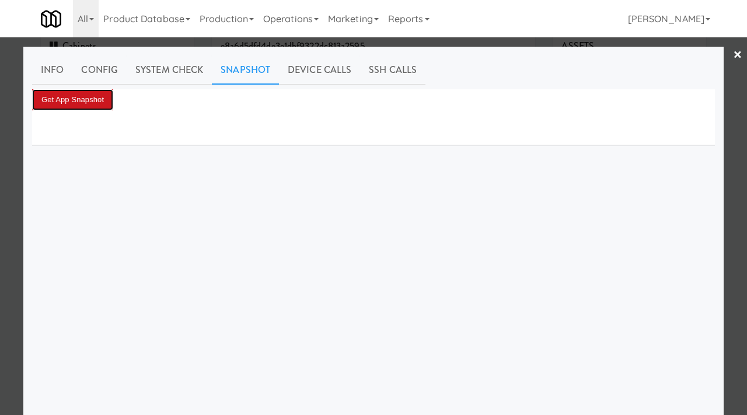
click at [85, 92] on button "Get App Snapshot" at bounding box center [72, 99] width 81 height 21
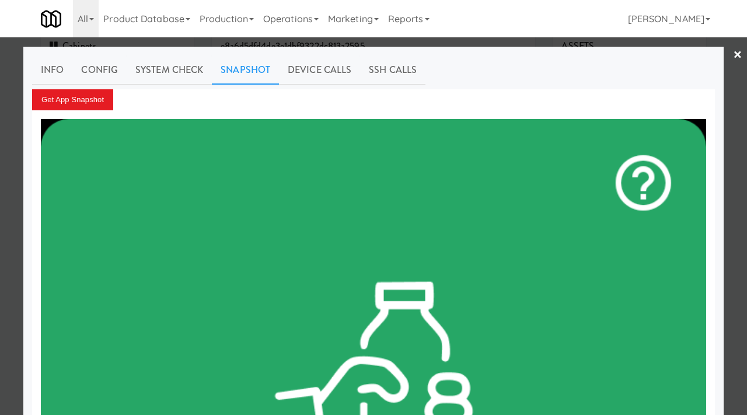
click at [0, 110] on div at bounding box center [373, 207] width 747 height 415
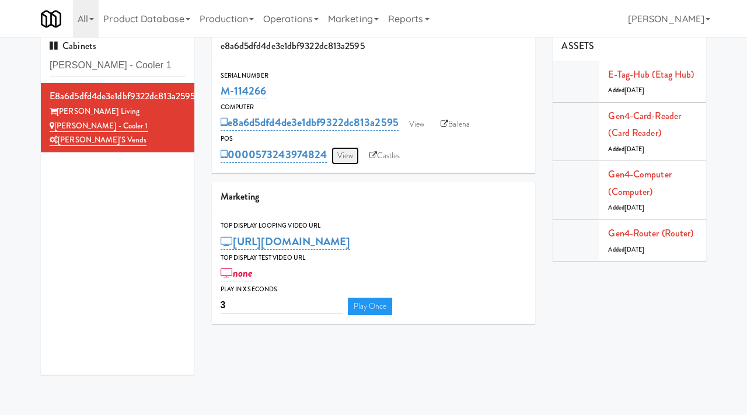
click at [346, 152] on link "View" at bounding box center [344, 156] width 27 height 18
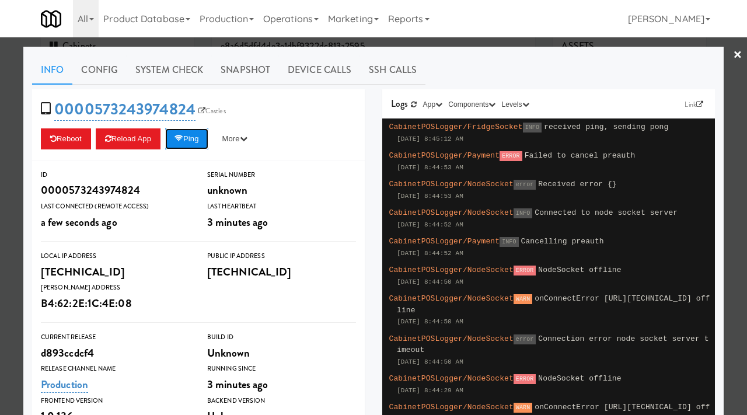
click at [202, 135] on button "Ping" at bounding box center [186, 138] width 43 height 21
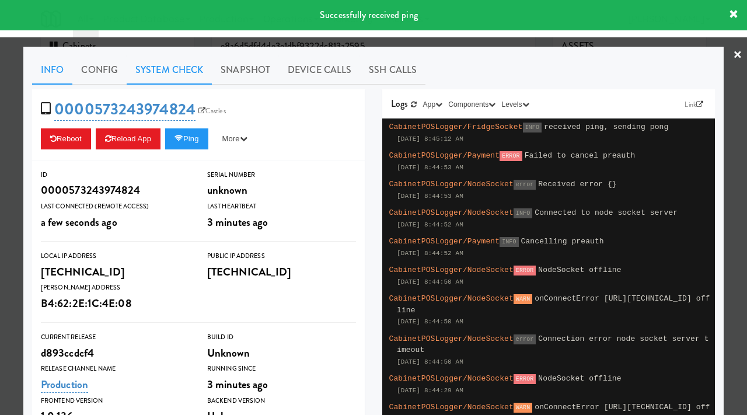
click at [161, 62] on link "System Check" at bounding box center [169, 69] width 85 height 29
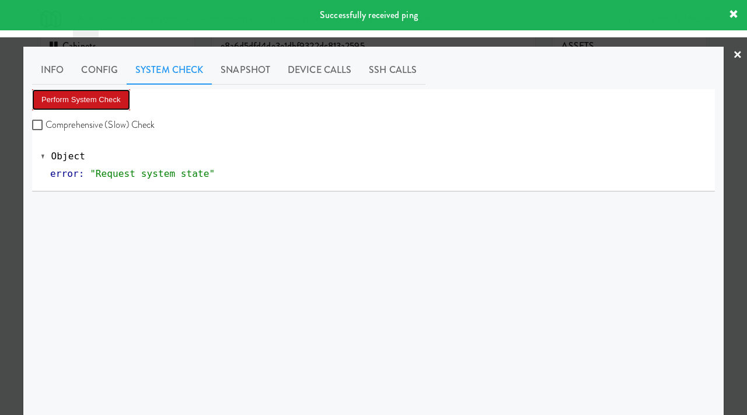
click at [90, 96] on button "Perform System Check" at bounding box center [81, 99] width 98 height 21
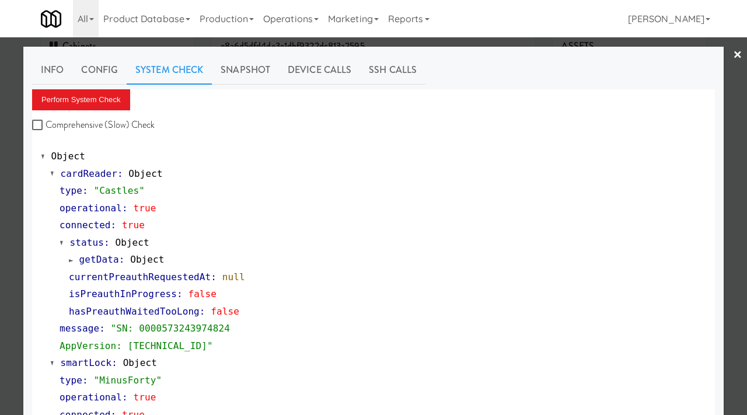
click at [0, 213] on div at bounding box center [373, 207] width 747 height 415
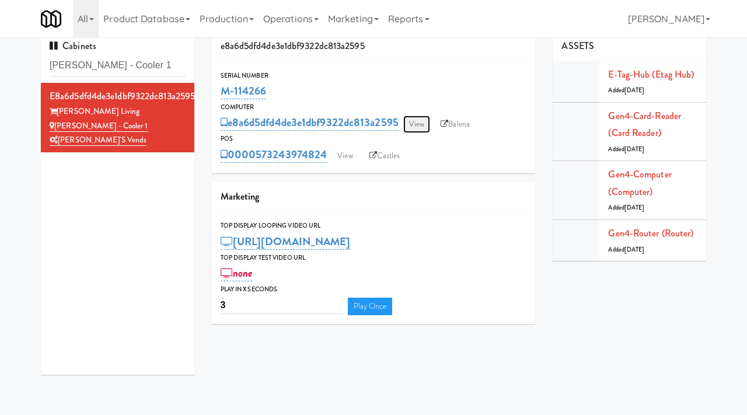
click at [418, 125] on link "View" at bounding box center [416, 125] width 27 height 18
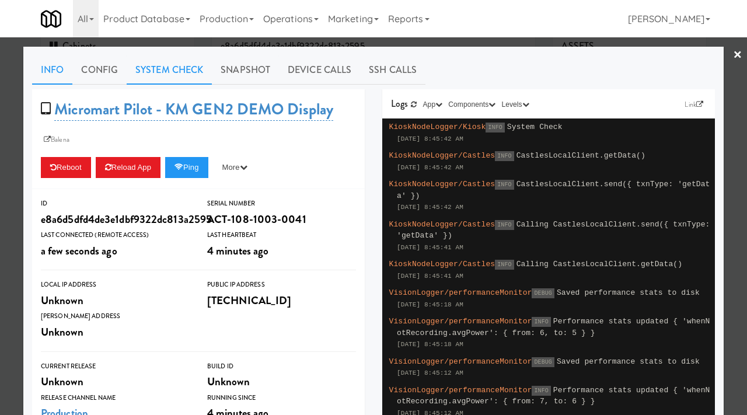
click at [186, 69] on link "System Check" at bounding box center [169, 69] width 85 height 29
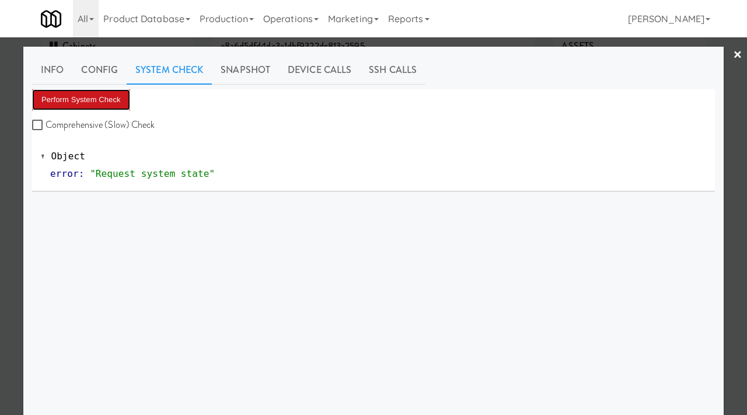
click at [108, 96] on button "Perform System Check" at bounding box center [81, 99] width 98 height 21
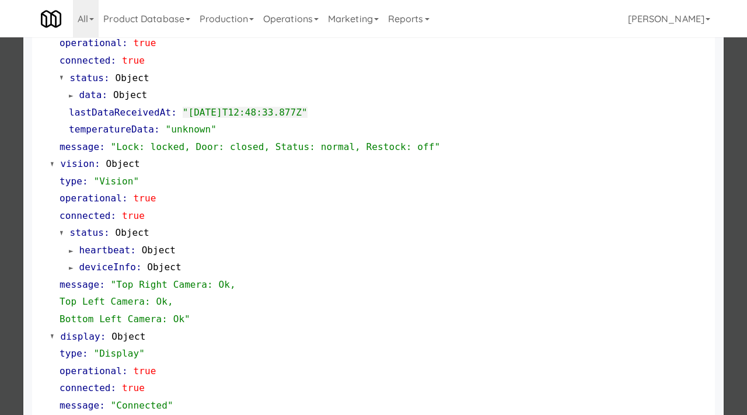
scroll to position [508, 0]
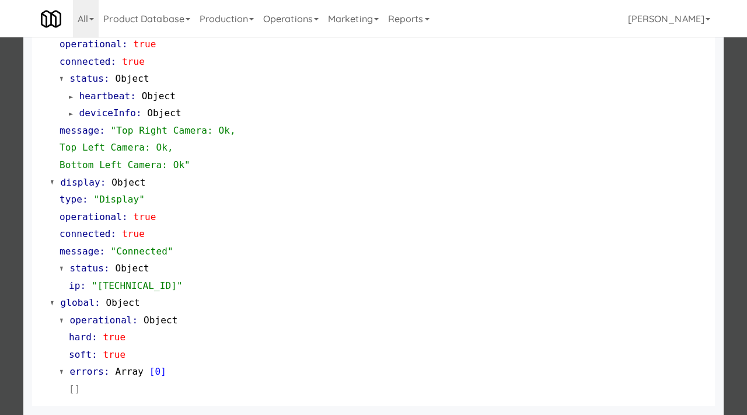
click at [0, 166] on div at bounding box center [373, 207] width 747 height 415
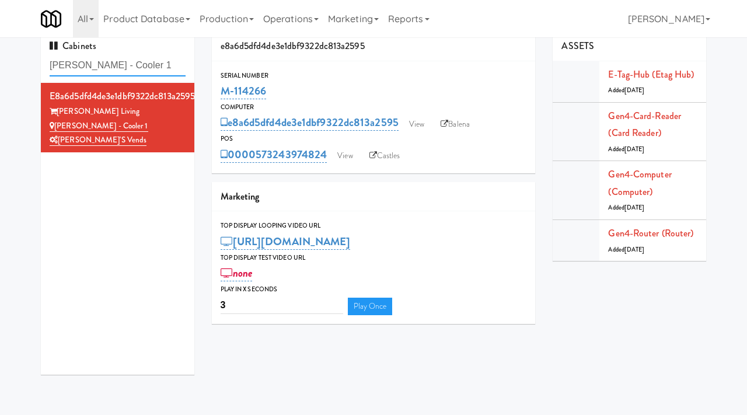
drag, startPoint x: 170, startPoint y: 70, endPoint x: 40, endPoint y: 62, distance: 130.3
click at [40, 62] on div "Cabinets Adeline Luxury - Cooler 1 e8a6d5dfd4de3e1dbf9322dc813a2595 Adeline Lux…" at bounding box center [117, 208] width 171 height 352
paste input "OHS - Fridge A"
type input "OHS - Fridge A"
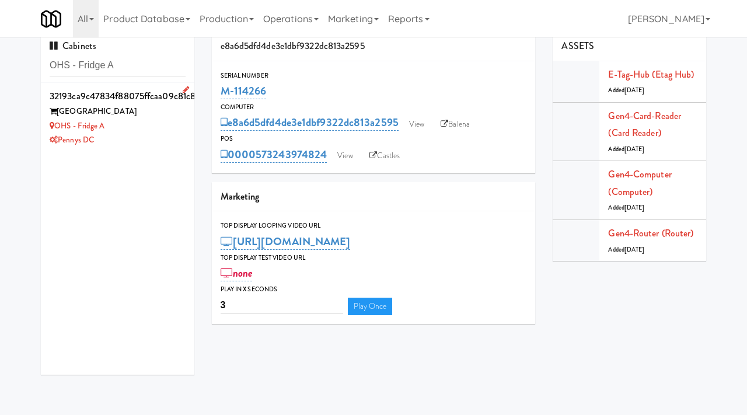
click at [160, 121] on div "OHS - Fridge A" at bounding box center [118, 126] width 136 height 15
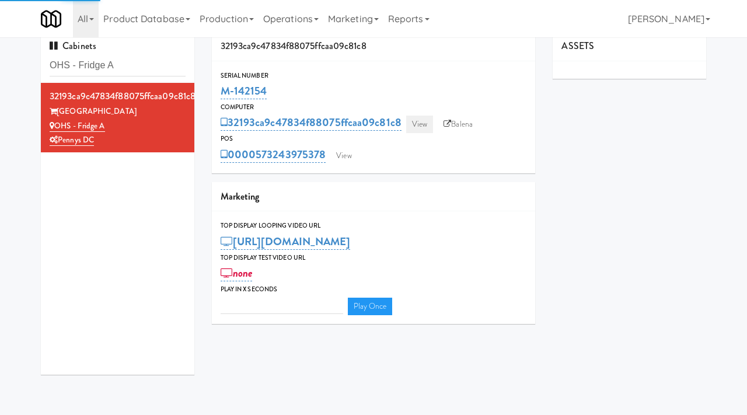
type input "3"
click at [415, 121] on link "View" at bounding box center [419, 125] width 27 height 18
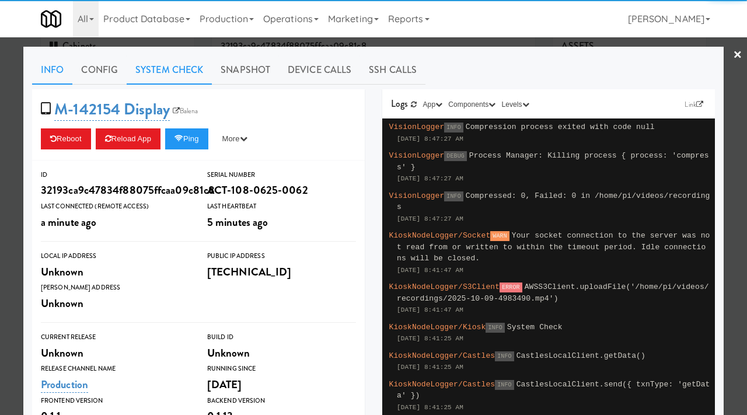
click at [186, 68] on link "System Check" at bounding box center [169, 69] width 85 height 29
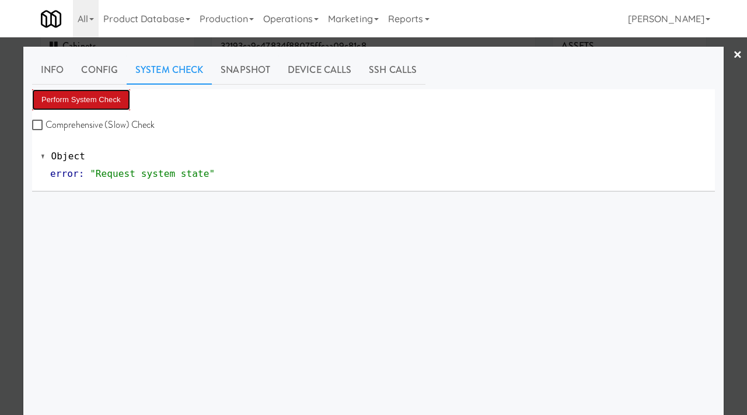
click at [65, 98] on button "Perform System Check" at bounding box center [81, 99] width 98 height 21
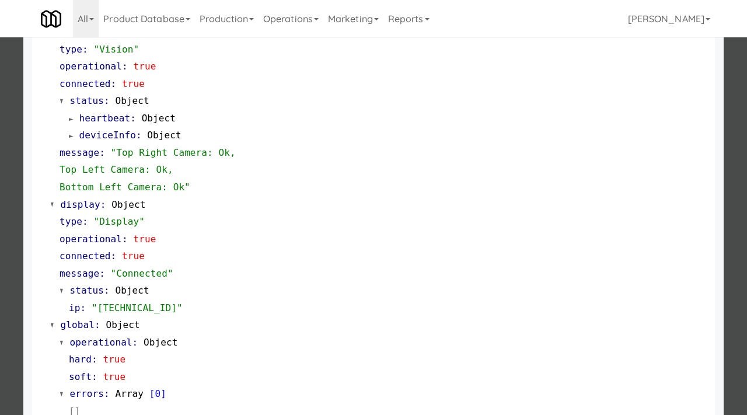
scroll to position [508, 0]
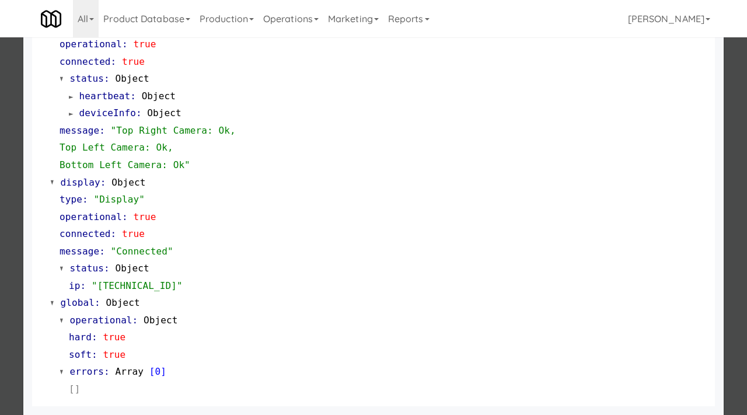
click at [0, 279] on div at bounding box center [373, 207] width 747 height 415
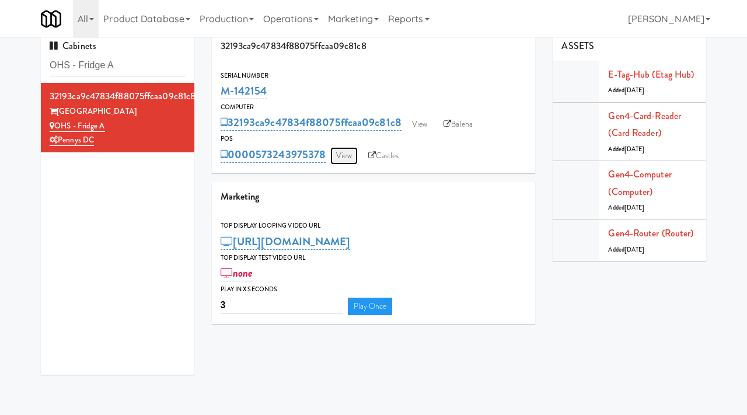
click at [353, 156] on link "View" at bounding box center [343, 156] width 27 height 18
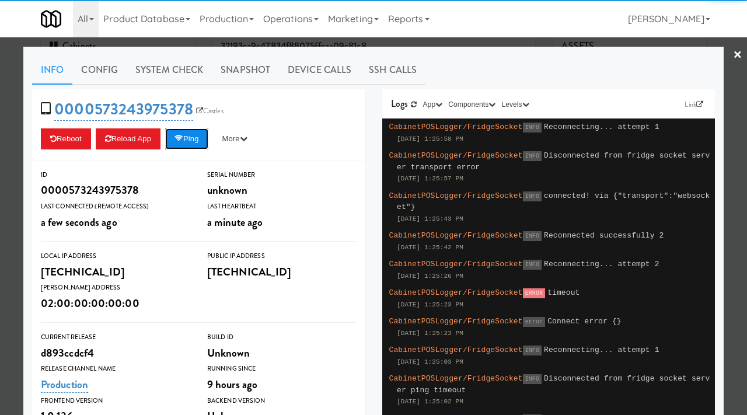
click at [182, 137] on icon at bounding box center [178, 139] width 9 height 8
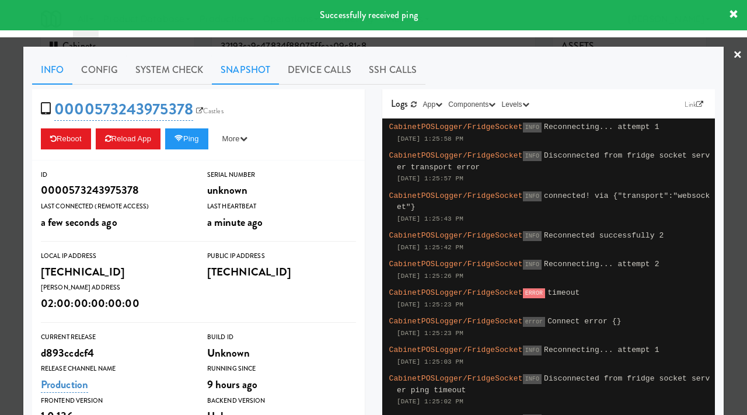
click at [245, 71] on link "Snapshot" at bounding box center [245, 69] width 67 height 29
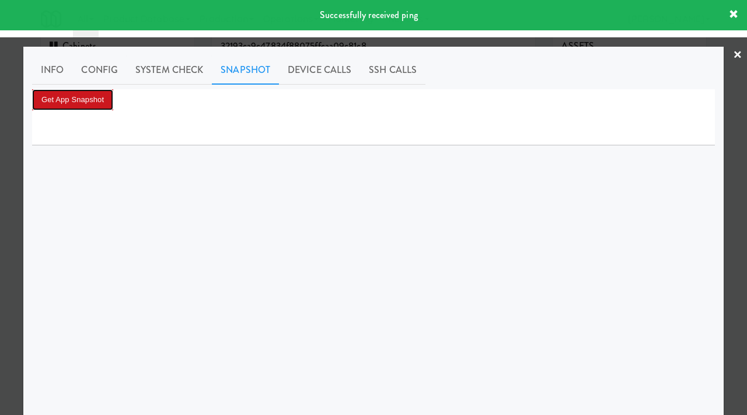
click at [92, 104] on button "Get App Snapshot" at bounding box center [72, 99] width 81 height 21
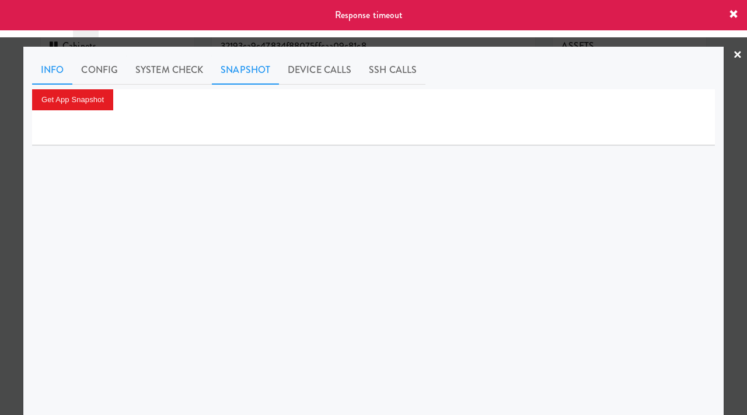
click at [54, 62] on link "Info" at bounding box center [52, 69] width 40 height 29
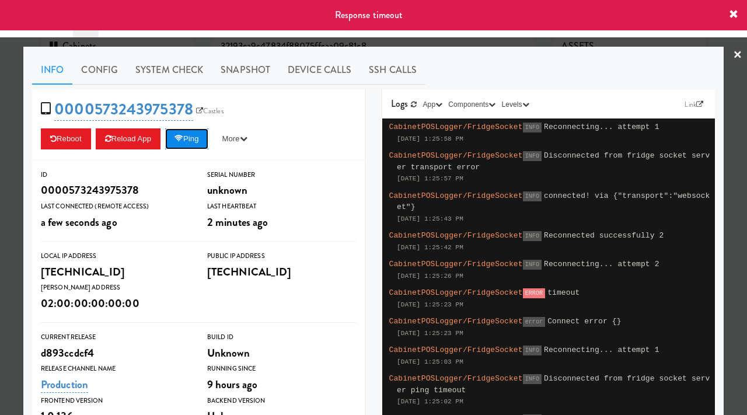
click at [195, 129] on button "Ping" at bounding box center [186, 138] width 43 height 21
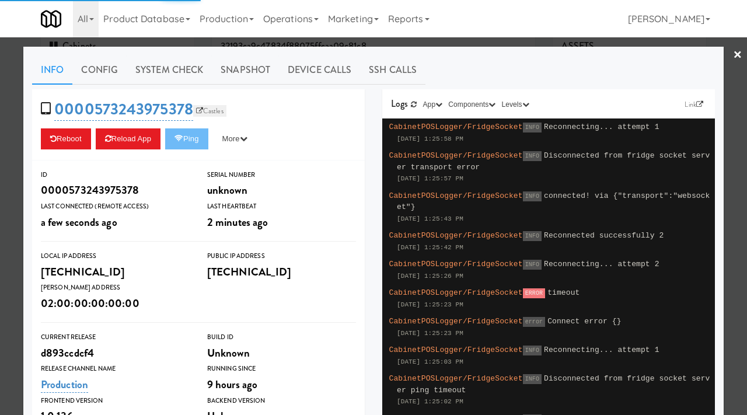
click at [207, 111] on link "Castles" at bounding box center [209, 111] width 33 height 12
click at [183, 137] on icon at bounding box center [178, 139] width 9 height 8
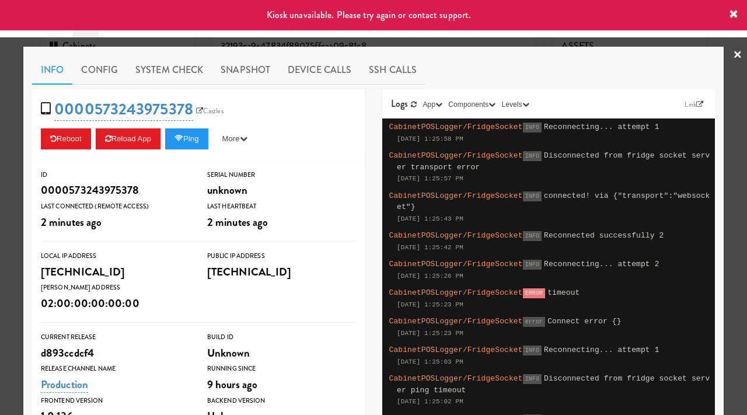
click at [0, 222] on div at bounding box center [373, 207] width 747 height 415
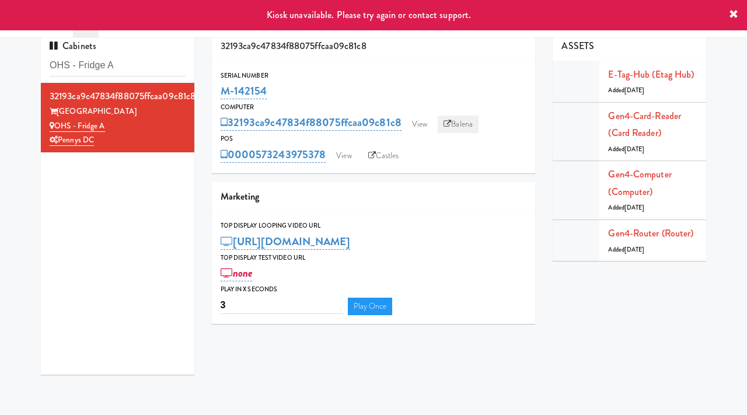
click at [462, 124] on link "Balena" at bounding box center [458, 125] width 41 height 18
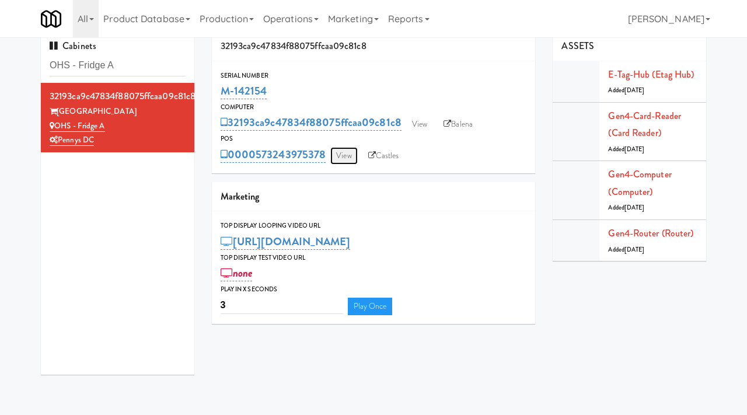
click at [345, 155] on link "View" at bounding box center [343, 156] width 27 height 18
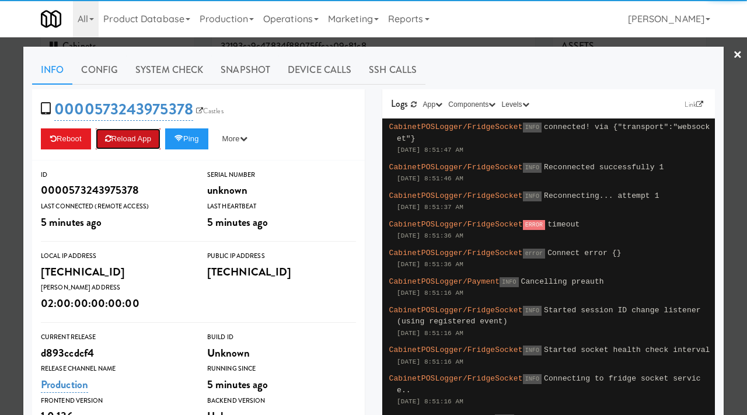
click at [137, 138] on button "Reload App" at bounding box center [128, 138] width 65 height 21
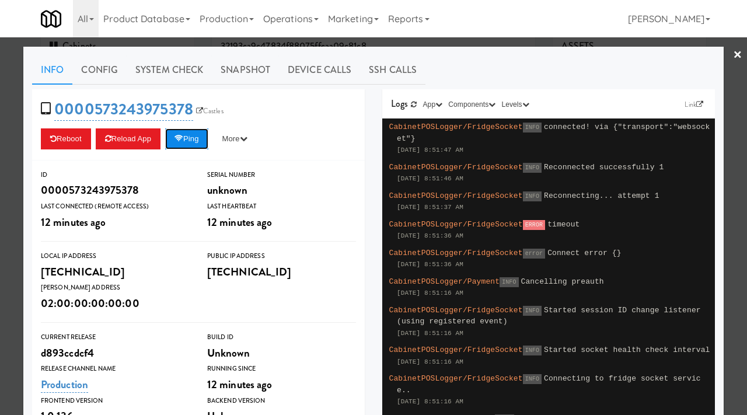
click at [177, 142] on button "Ping" at bounding box center [186, 138] width 43 height 21
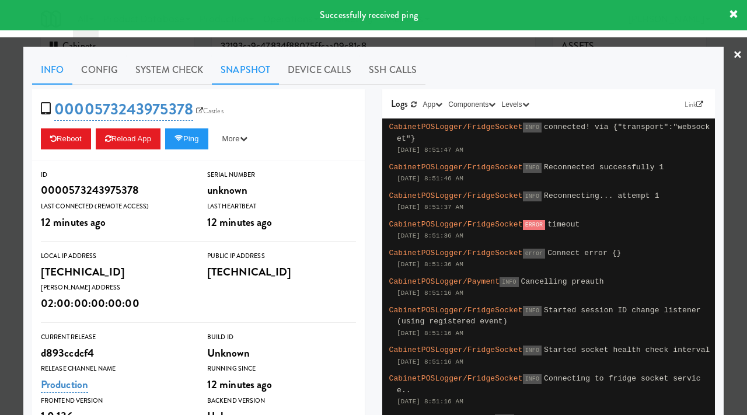
click at [239, 71] on link "Snapshot" at bounding box center [245, 69] width 67 height 29
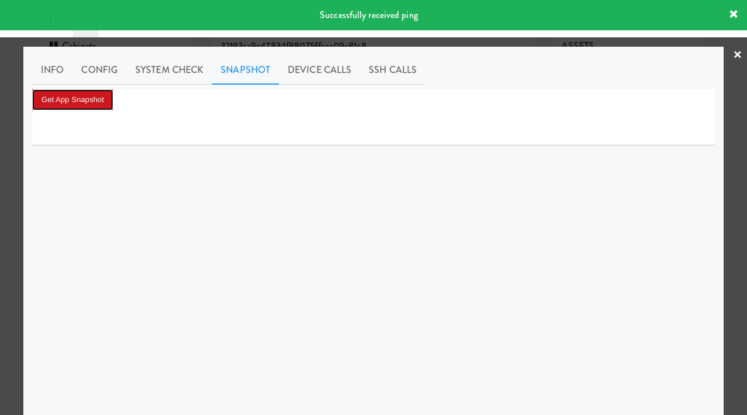
click at [103, 105] on button "Get App Snapshot" at bounding box center [72, 99] width 81 height 21
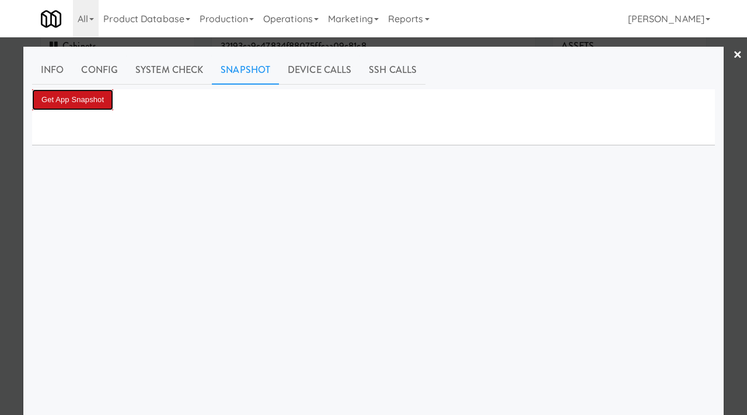
click at [76, 95] on button "Get App Snapshot" at bounding box center [72, 99] width 81 height 21
click at [0, 162] on div at bounding box center [373, 207] width 747 height 415
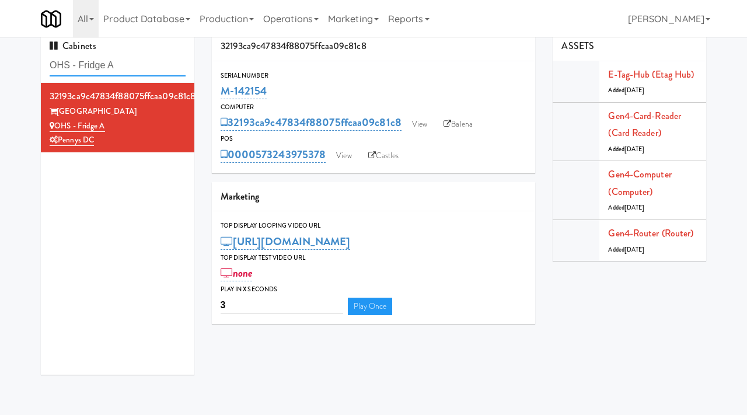
drag, startPoint x: 125, startPoint y: 61, endPoint x: 23, endPoint y: 68, distance: 102.3
click at [23, 68] on div "Cabinets OHS - Fridge A 32193ca9c47834f88075ffcaa09c81c8 One Hill South OHS - F…" at bounding box center [373, 208] width 747 height 352
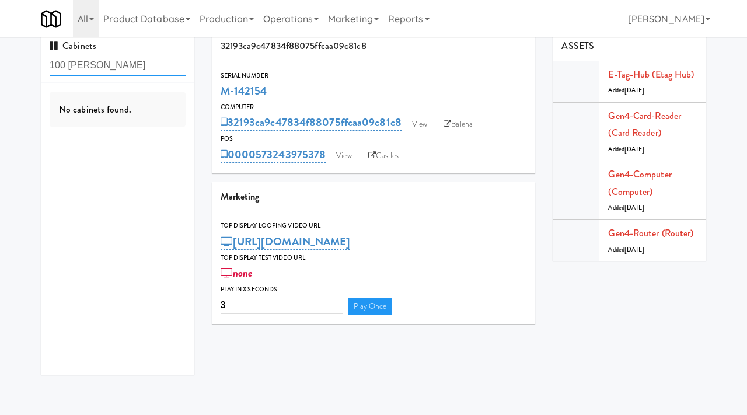
type input "100 [PERSON_NAME]"
click at [111, 118] on div "No cabinets found." at bounding box center [118, 110] width 136 height 36
click at [300, 19] on link "Operations" at bounding box center [290, 18] width 65 height 37
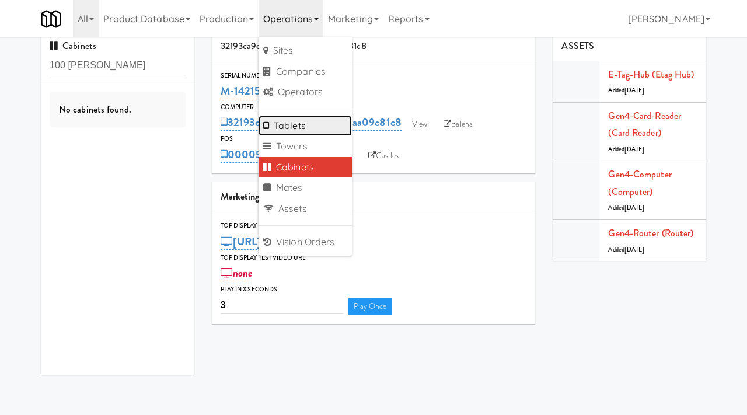
click at [290, 124] on link "Tablets" at bounding box center [304, 126] width 93 height 21
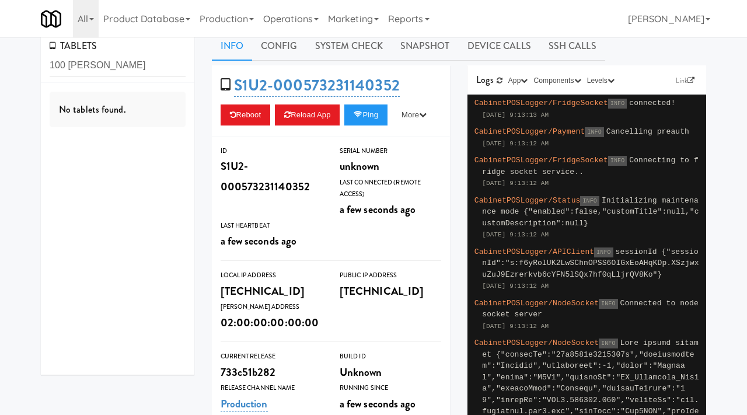
type input "100 [PERSON_NAME]"
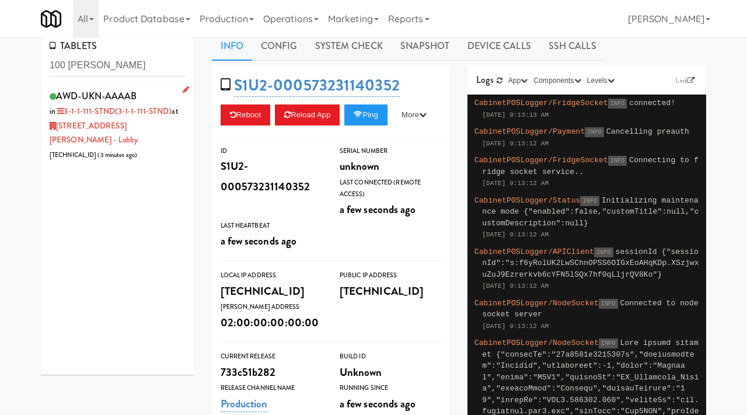
click at [174, 128] on div "AWD-UKN-AAAAB in 3-1-1-111-STND (3-1-1-111-STND) at [STREET_ADDRESS][PERSON_NAM…" at bounding box center [118, 125] width 136 height 75
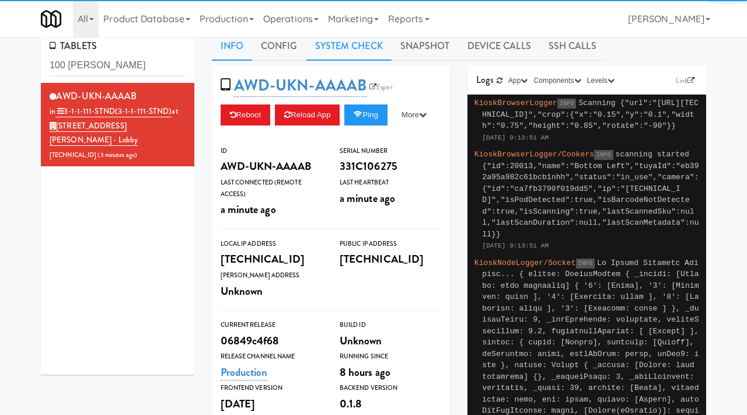
click at [368, 44] on link "System Check" at bounding box center [348, 46] width 85 height 29
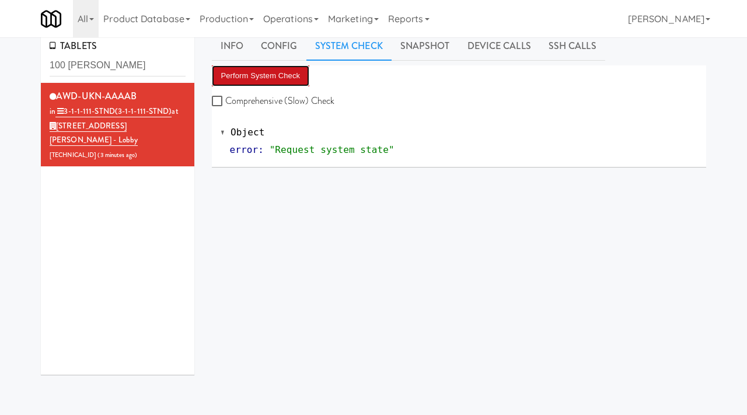
click at [261, 75] on button "Perform System Check" at bounding box center [261, 75] width 98 height 21
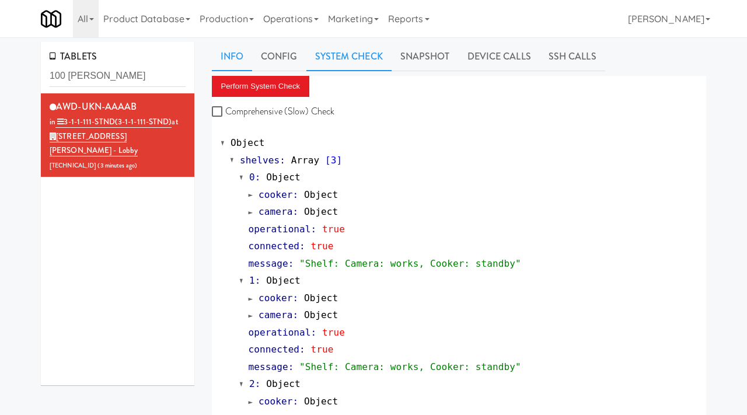
click at [229, 58] on link "Info" at bounding box center [232, 56] width 40 height 29
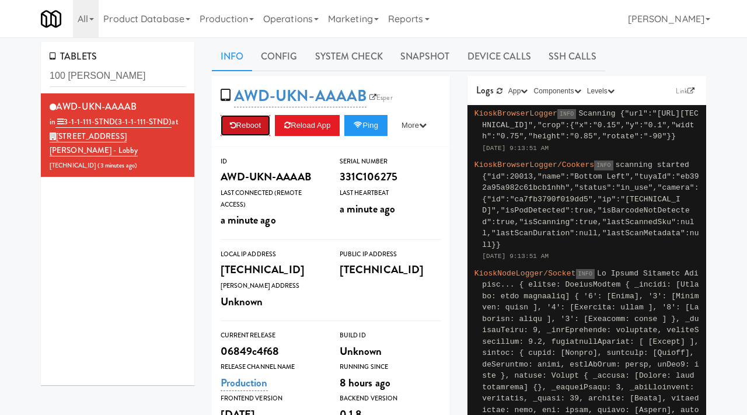
click at [268, 127] on button "Reboot" at bounding box center [246, 125] width 50 height 21
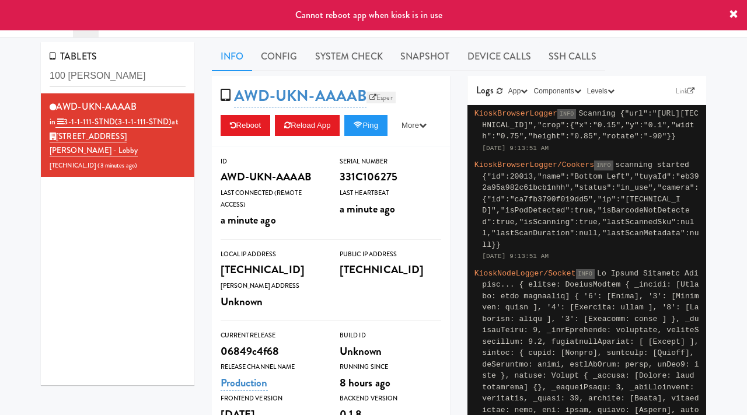
click at [386, 100] on link "Esper" at bounding box center [380, 98] width 29 height 12
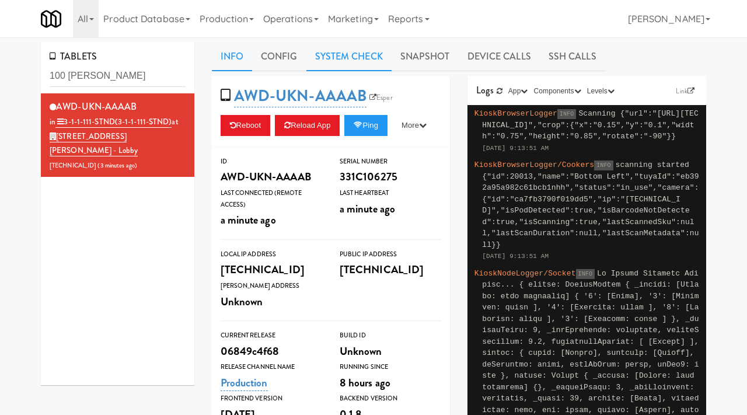
click at [344, 55] on link "System Check" at bounding box center [348, 56] width 85 height 29
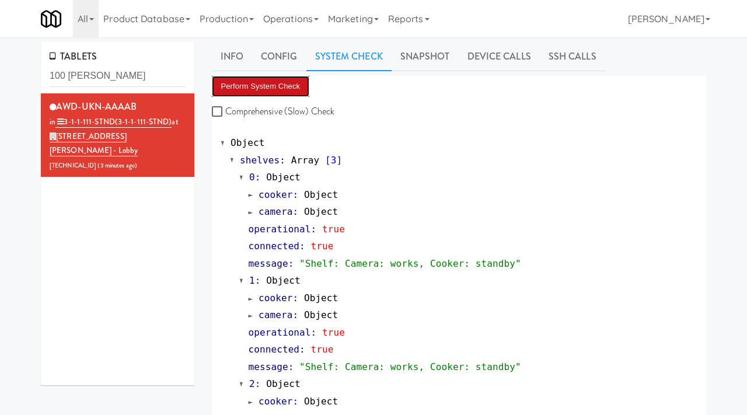
click at [280, 85] on button "Perform System Check" at bounding box center [261, 86] width 98 height 21
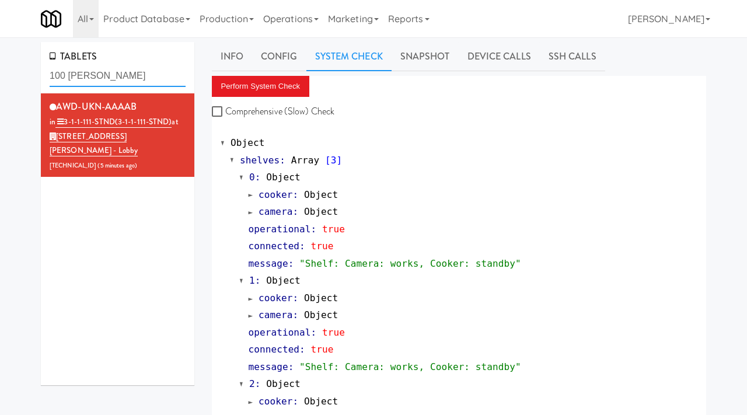
click at [118, 76] on input "100 [PERSON_NAME]" at bounding box center [118, 76] width 136 height 22
click at [291, 15] on link "Operations" at bounding box center [290, 18] width 65 height 37
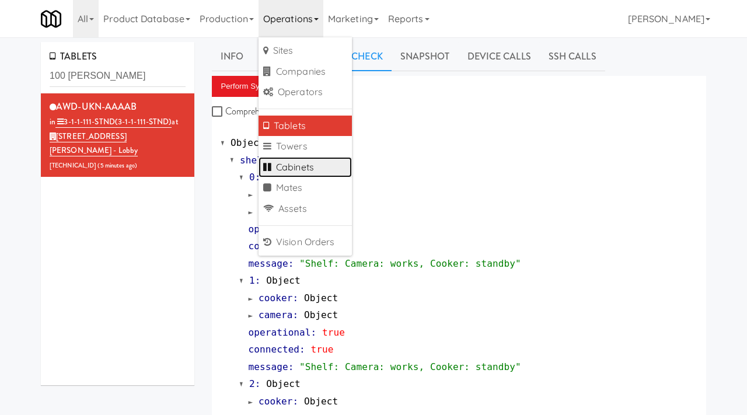
click at [285, 170] on link "Cabinets" at bounding box center [304, 167] width 93 height 21
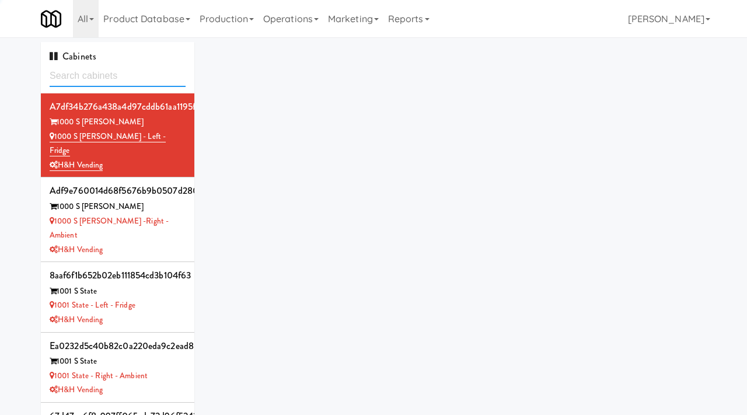
type input "OHS - Fridge A"
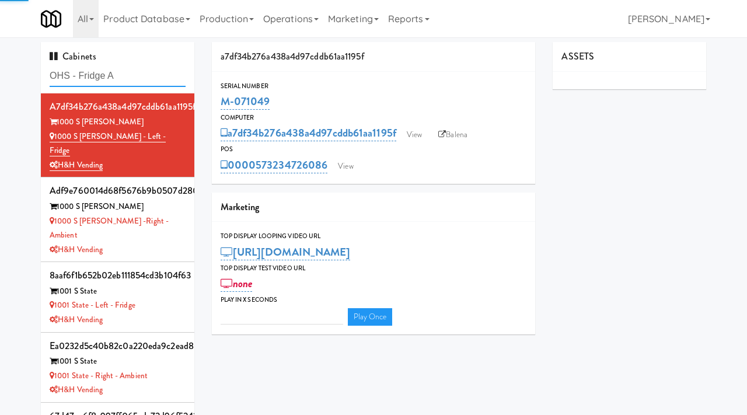
type input "3"
type input "OHS - Fridge A"
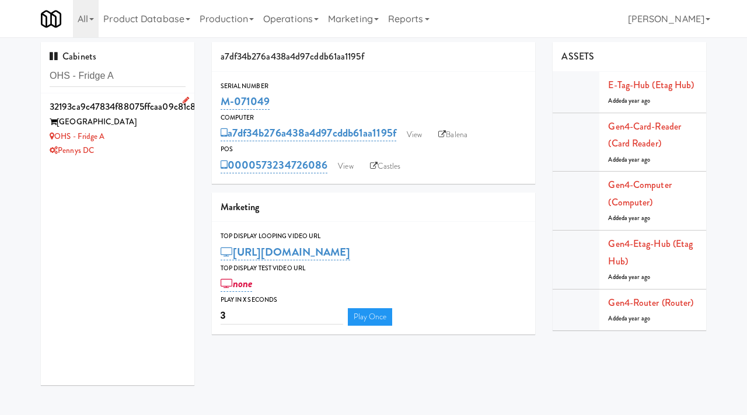
click at [142, 139] on div "OHS - Fridge A" at bounding box center [118, 137] width 136 height 15
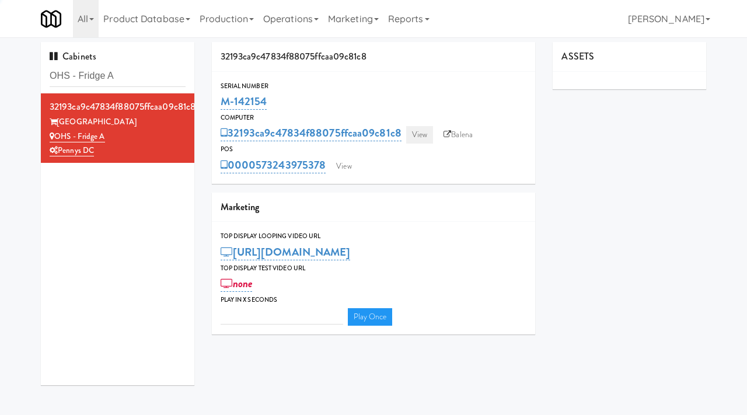
type input "3"
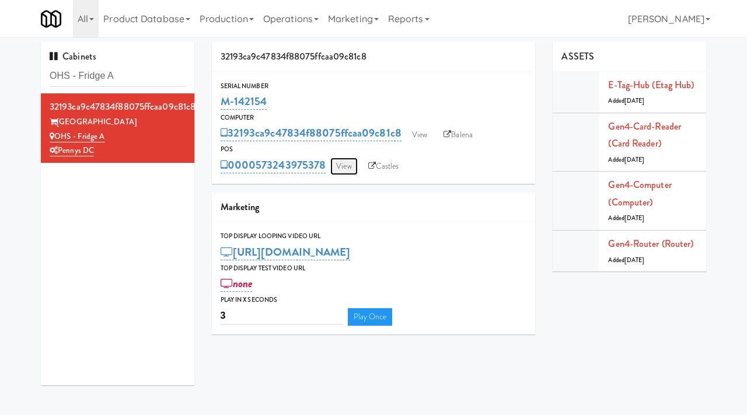
click at [351, 163] on link "View" at bounding box center [343, 167] width 27 height 18
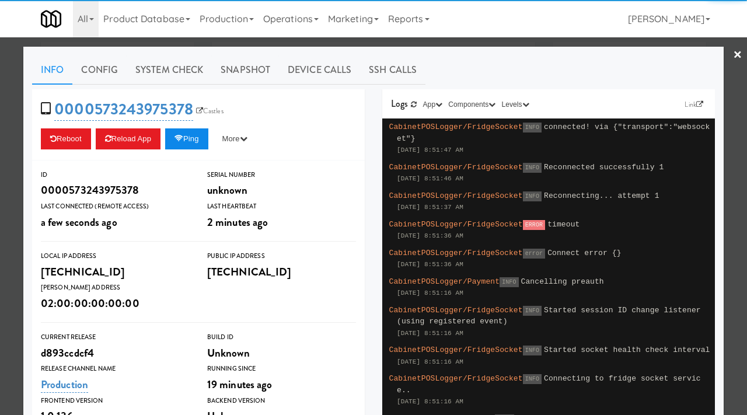
click at [183, 137] on icon at bounding box center [178, 139] width 9 height 8
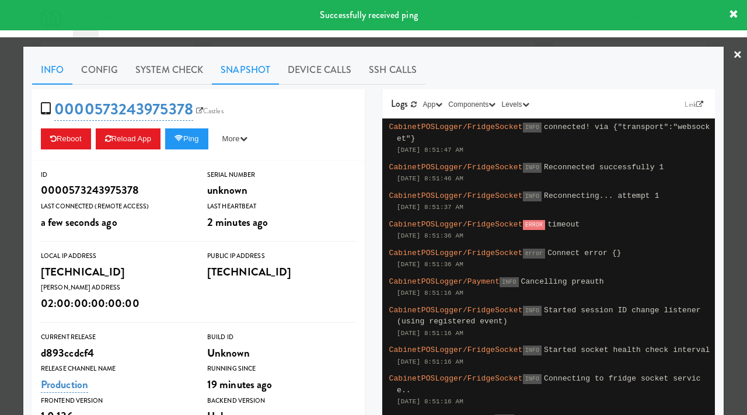
click at [252, 69] on link "Snapshot" at bounding box center [245, 69] width 67 height 29
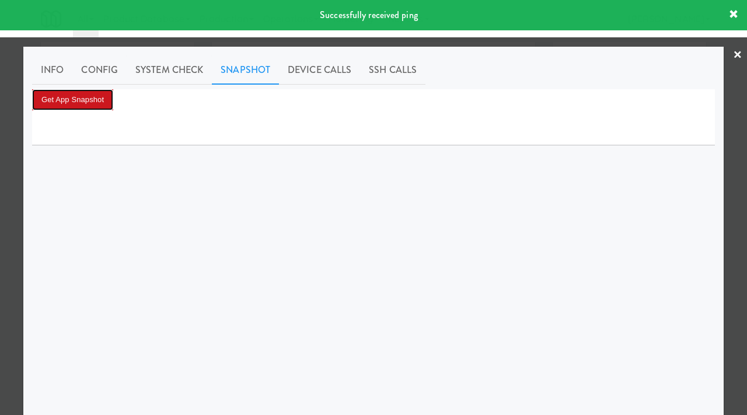
click at [95, 106] on button "Get App Snapshot" at bounding box center [72, 99] width 81 height 21
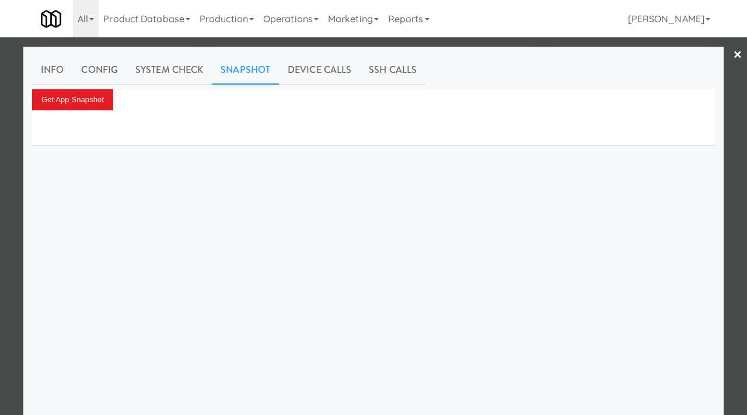
click at [0, 148] on div at bounding box center [373, 207] width 747 height 415
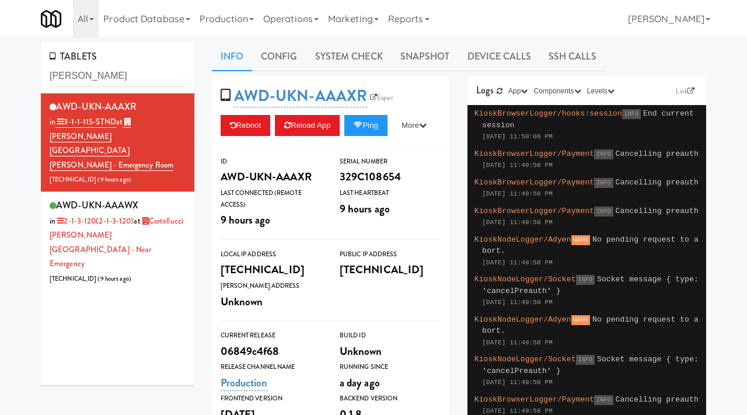
scroll to position [2, 0]
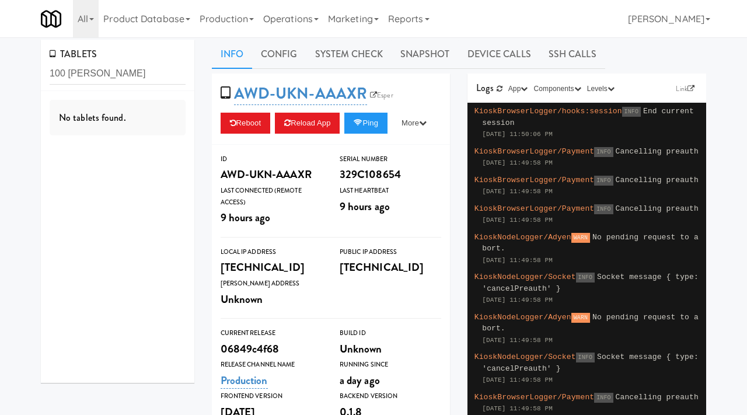
type input "100 [PERSON_NAME]"
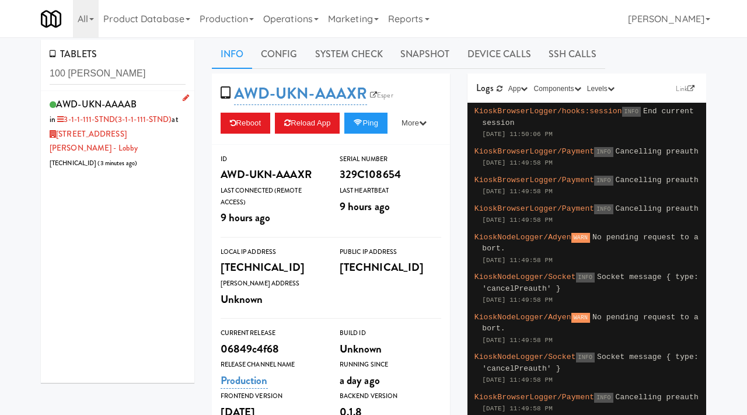
click at [157, 92] on li "AWD-UKN-AAAAB in 3-1-1-111-STND (3-1-1-111-STND) at [STREET_ADDRESS][PERSON_NAM…" at bounding box center [117, 133] width 153 height 84
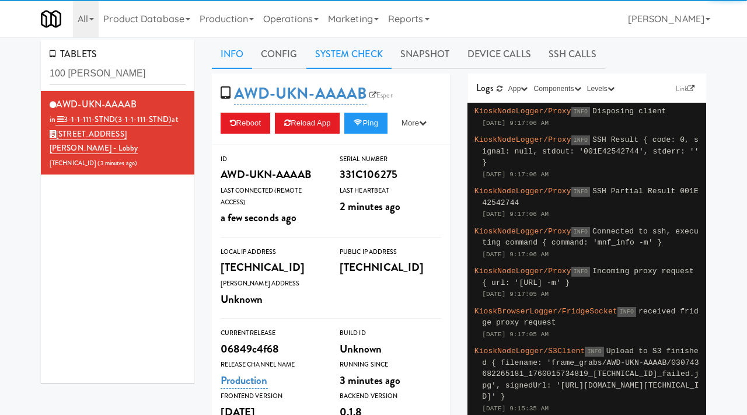
click at [354, 56] on link "System Check" at bounding box center [348, 54] width 85 height 29
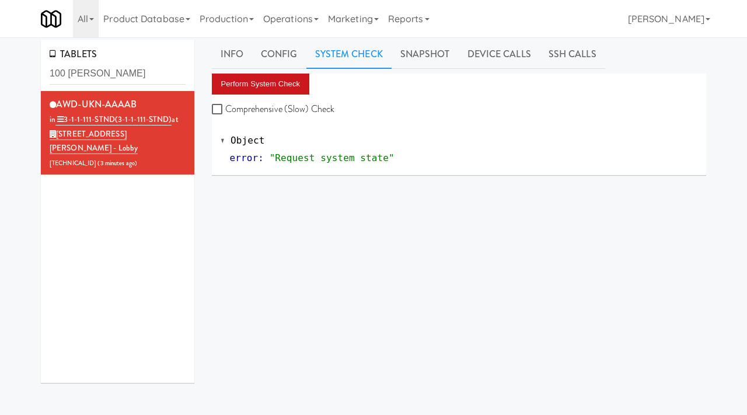
click at [241, 82] on button "Perform System Check" at bounding box center [261, 84] width 98 height 21
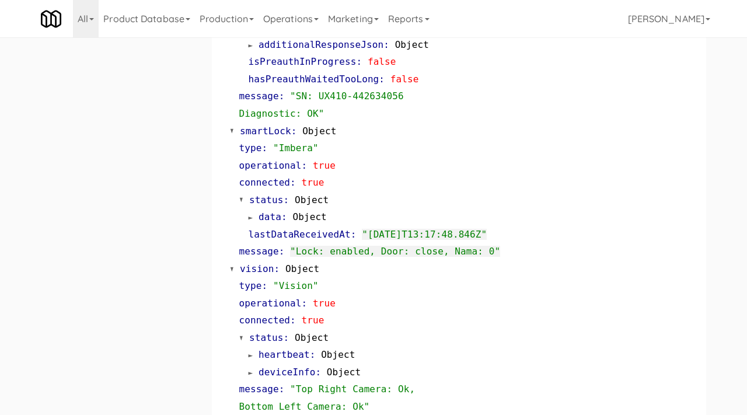
scroll to position [296, 0]
